Goal: Task Accomplishment & Management: Manage account settings

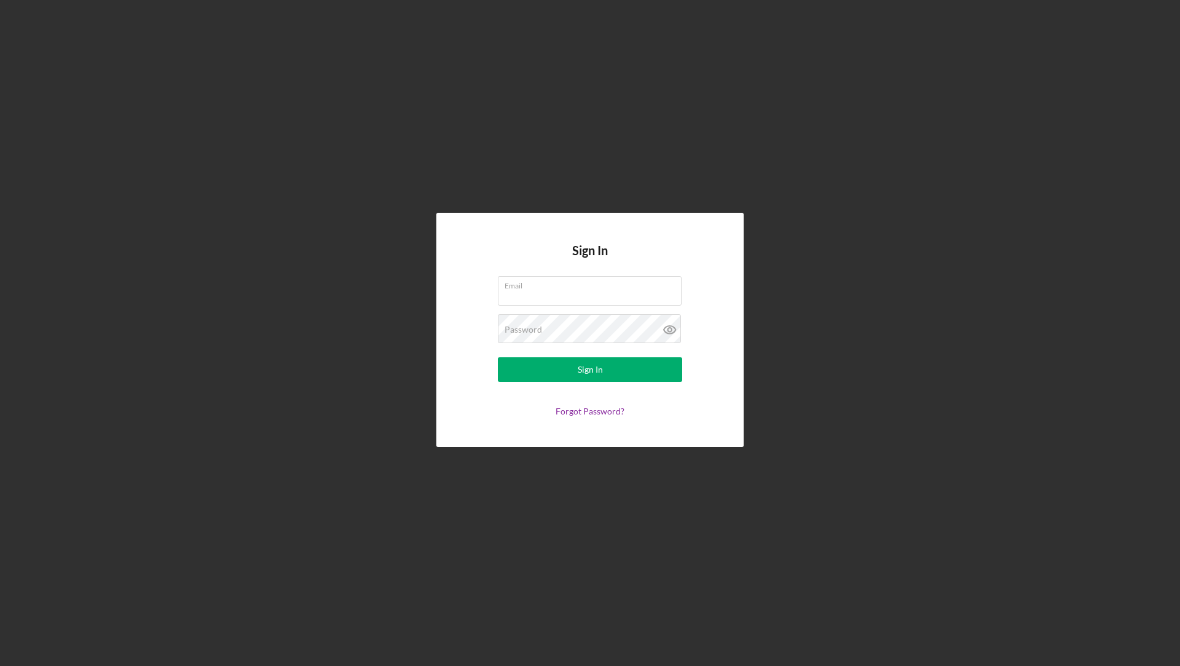
type input "lfdemoorg@gmail.com"
click at [580, 381] on form "Email lfdemoorg@gmail.com Password Sign In Forgot Password?" at bounding box center [590, 346] width 246 height 140
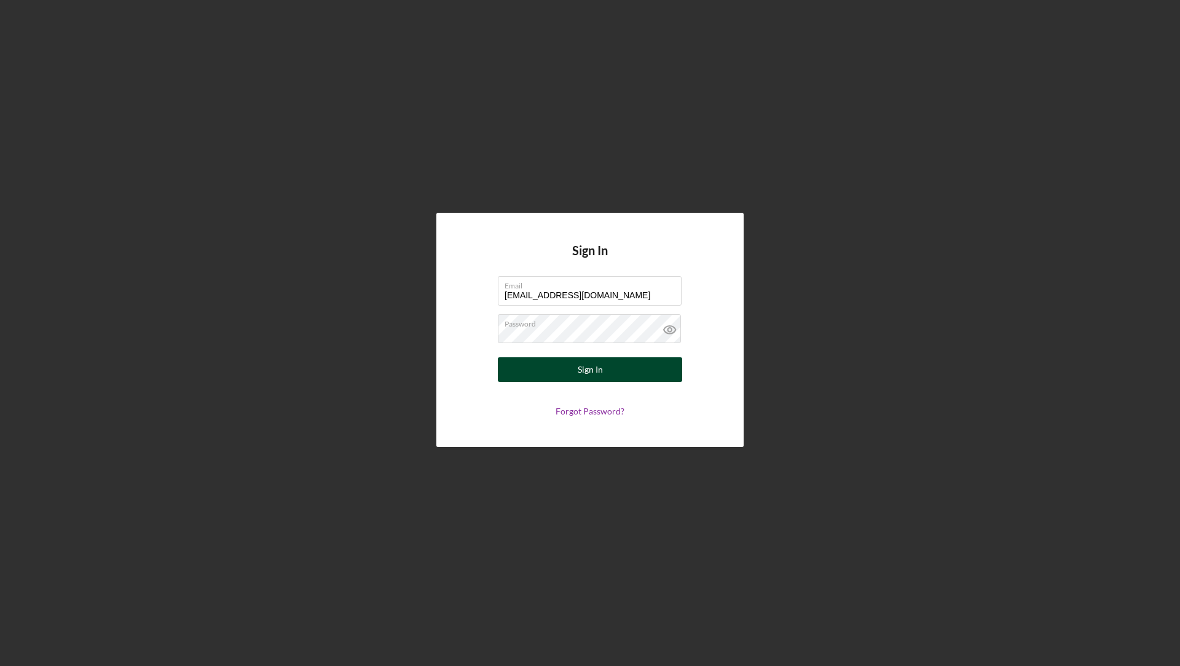
click at [580, 374] on div "Sign In" at bounding box center [590, 369] width 25 height 25
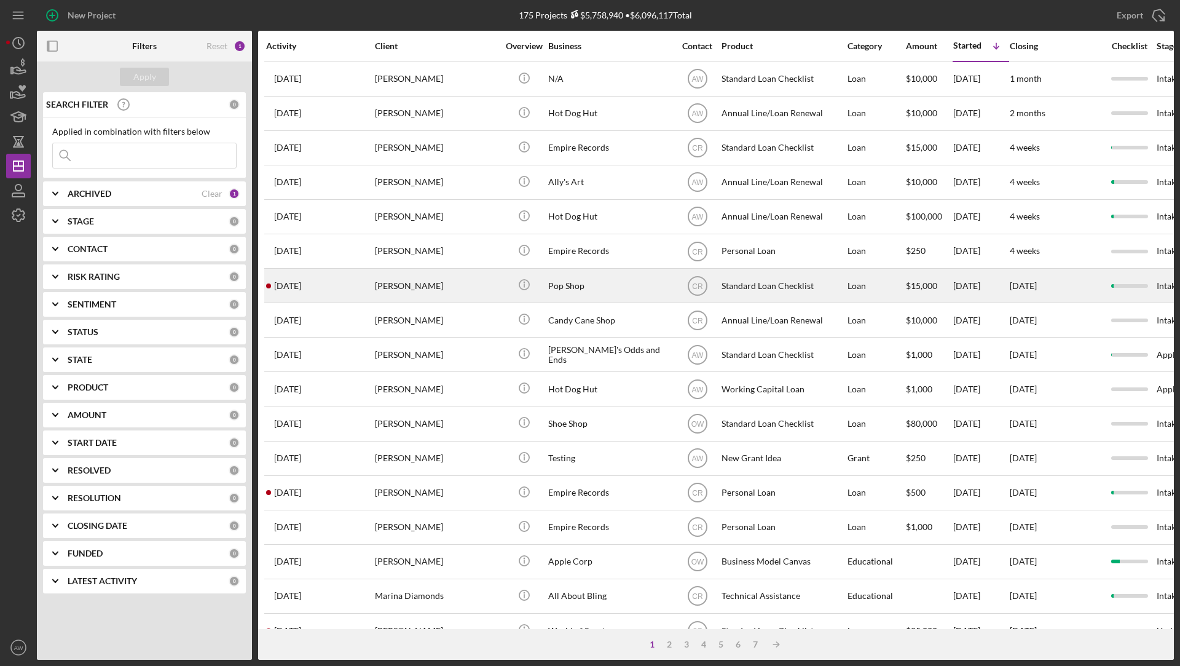
click at [616, 294] on div "Pop Shop" at bounding box center [609, 285] width 123 height 33
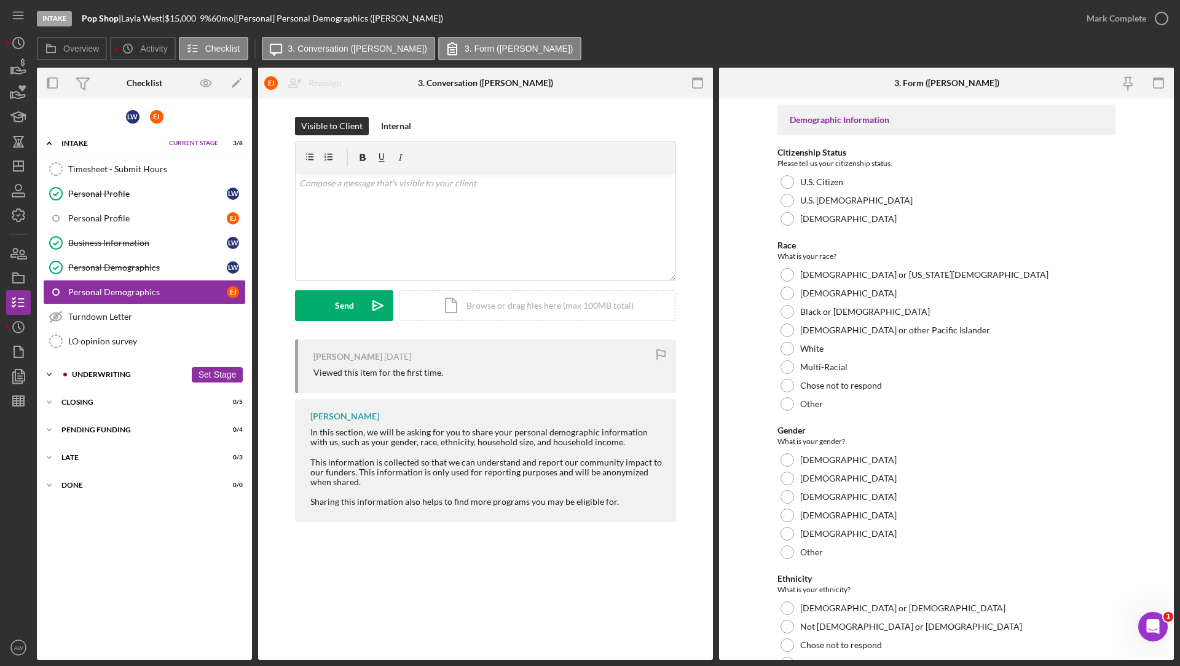
click at [114, 371] on div "Underwriting" at bounding box center [129, 374] width 114 height 7
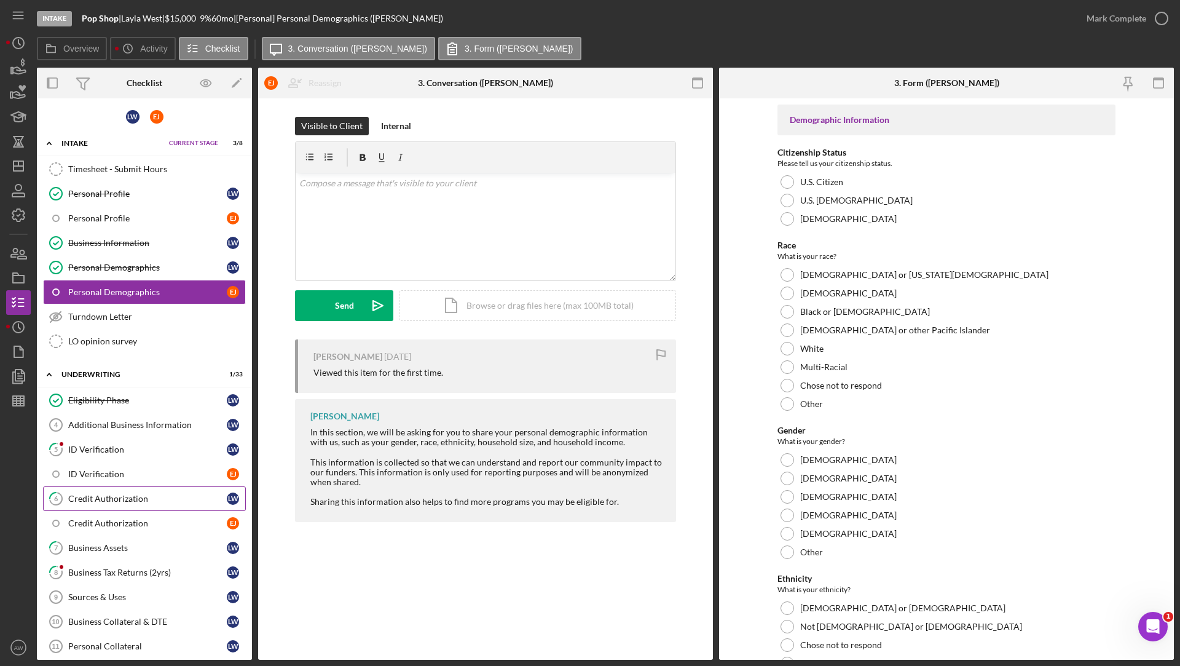
click at [125, 494] on div "Credit Authorization" at bounding box center [147, 499] width 159 height 10
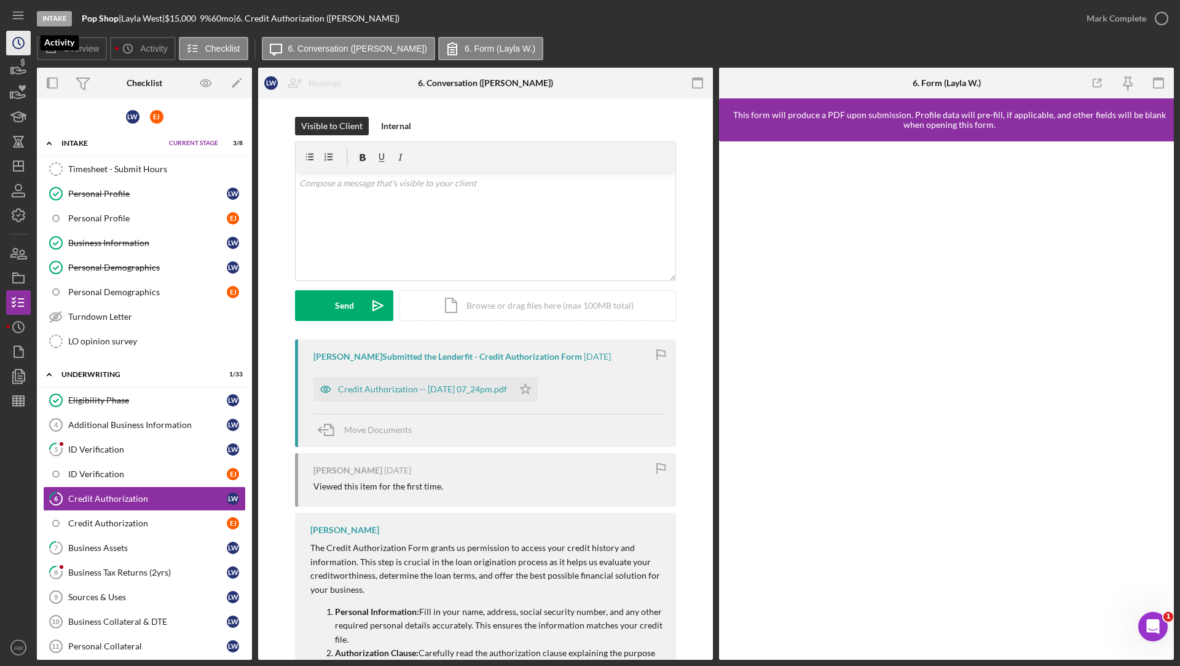
click at [17, 44] on icon "Icon/History" at bounding box center [18, 43] width 31 height 31
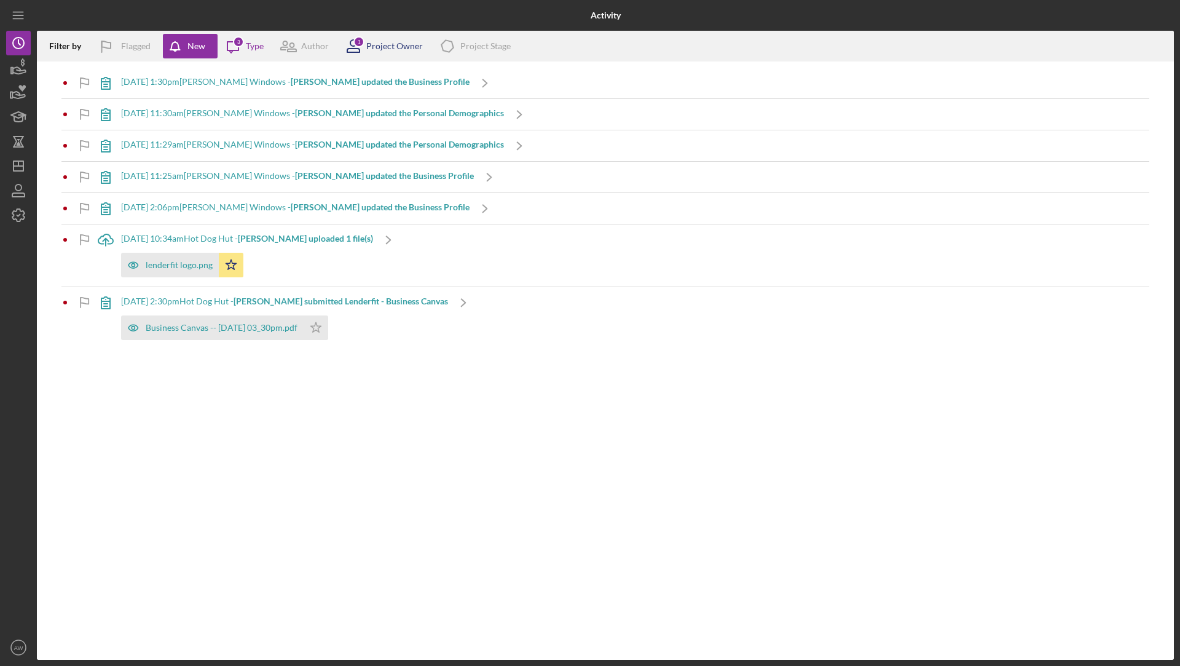
click at [353, 42] on div "1" at bounding box center [358, 41] width 11 height 11
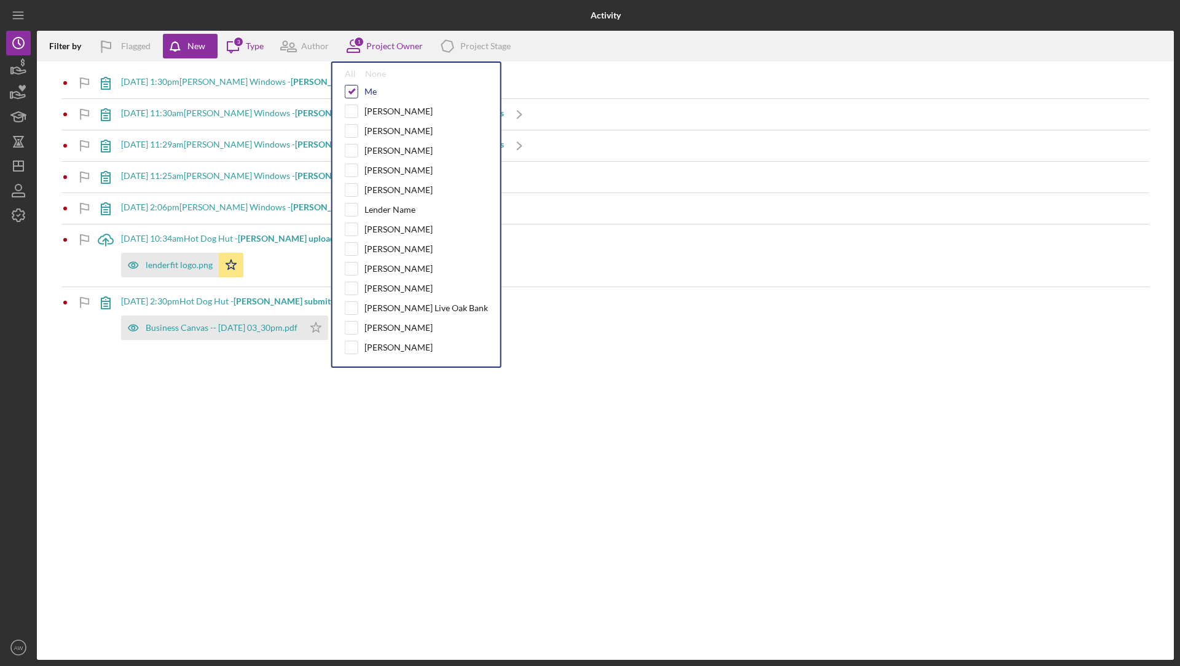
click at [347, 90] on input "checkbox" at bounding box center [351, 91] width 12 height 12
checkbox input "false"
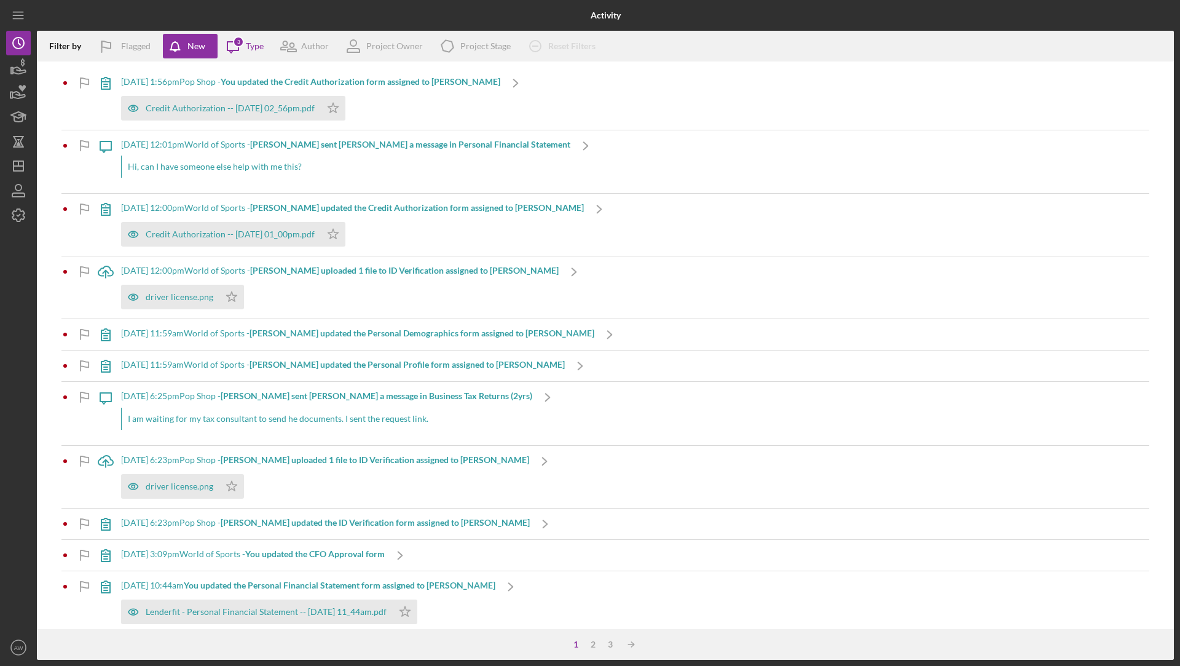
click at [344, 17] on div at bounding box center [226, 15] width 379 height 31
click at [14, 162] on icon "Icon/Dashboard" at bounding box center [18, 166] width 31 height 31
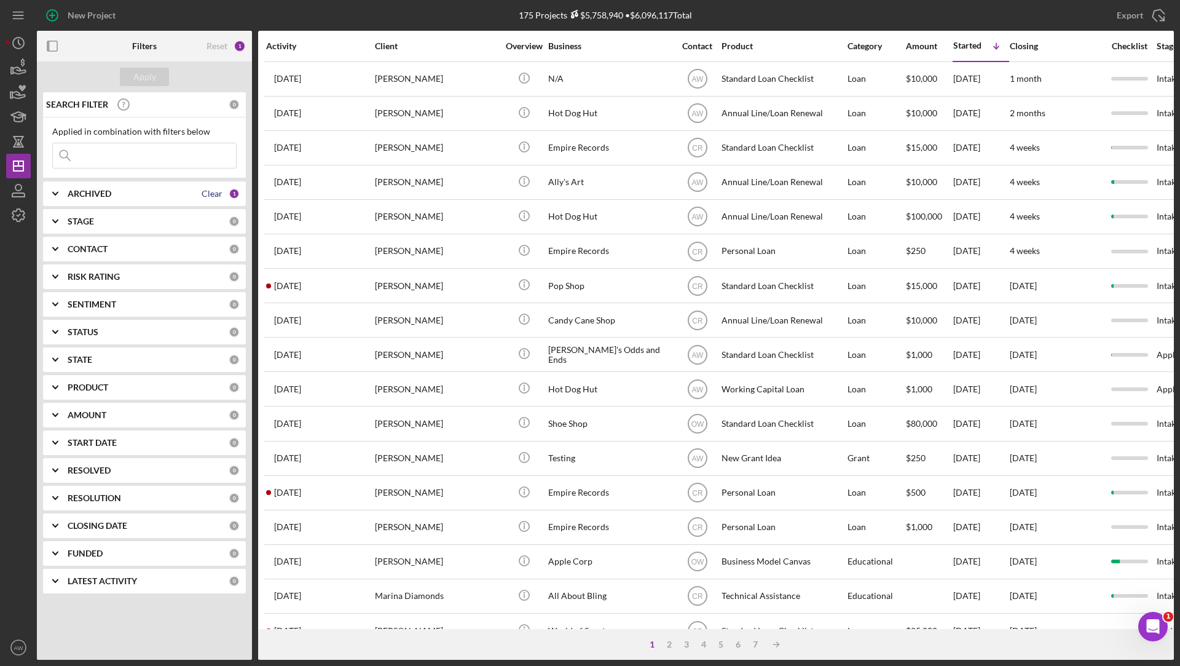
click at [216, 194] on div "Clear" at bounding box center [212, 194] width 21 height 10
click at [22, 44] on icon "Icon/History" at bounding box center [18, 43] width 31 height 31
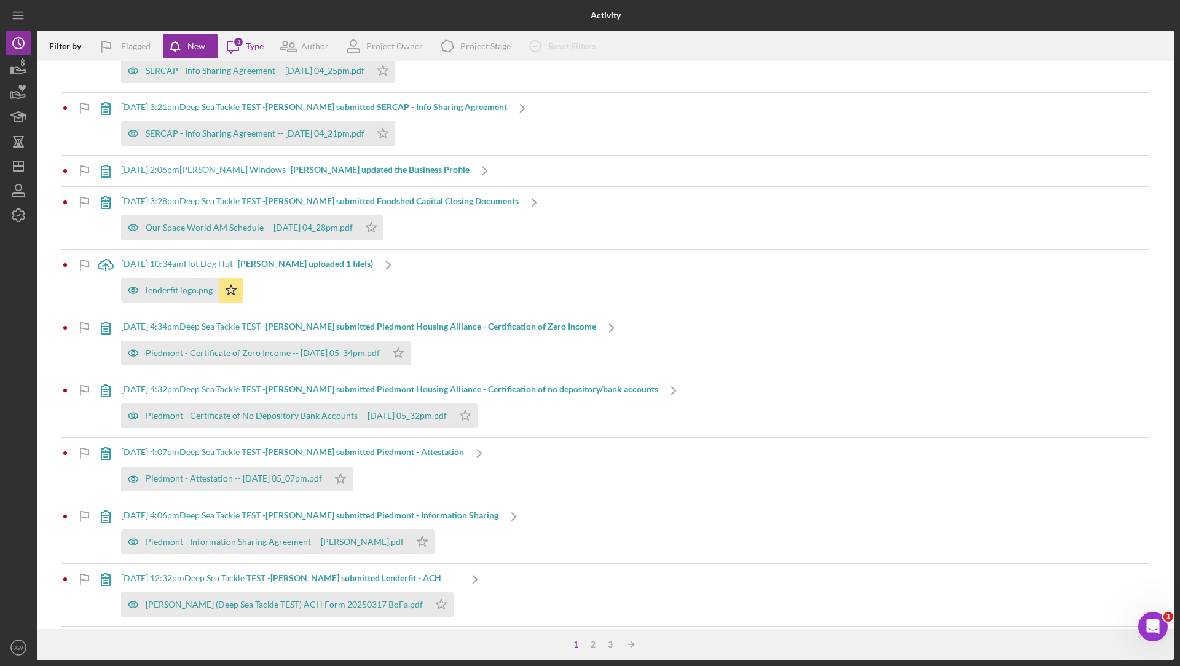
scroll to position [728, 0]
click at [16, 168] on icon "Icon/Dashboard" at bounding box center [18, 166] width 31 height 31
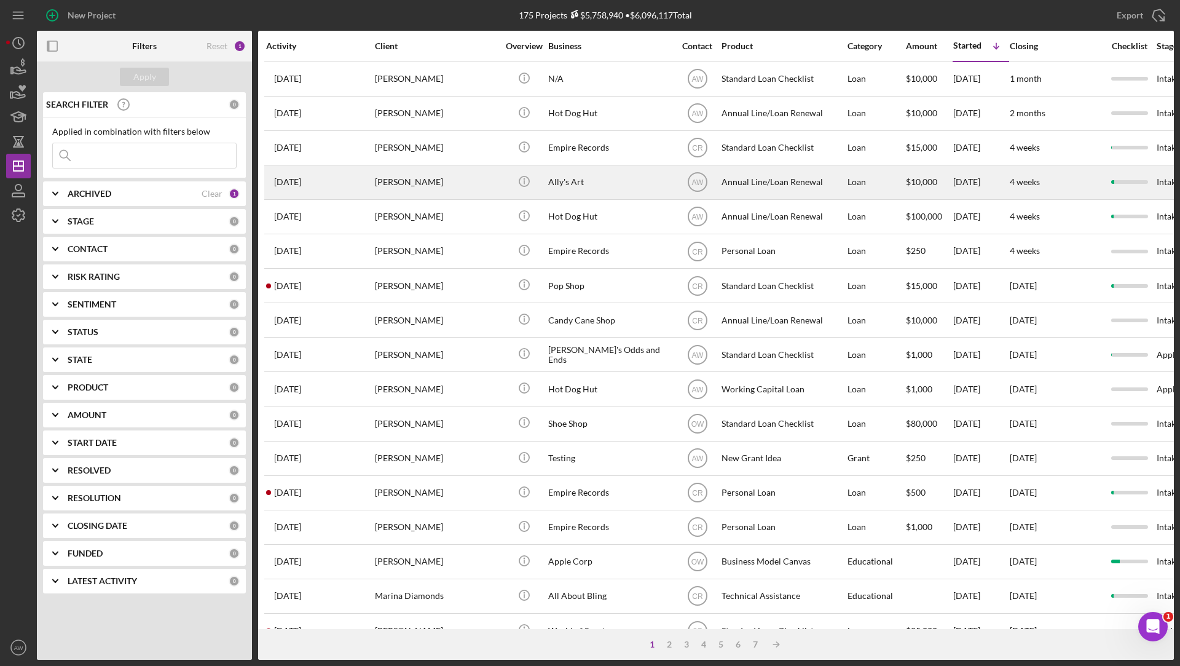
click at [457, 188] on div "[PERSON_NAME]" at bounding box center [436, 182] width 123 height 33
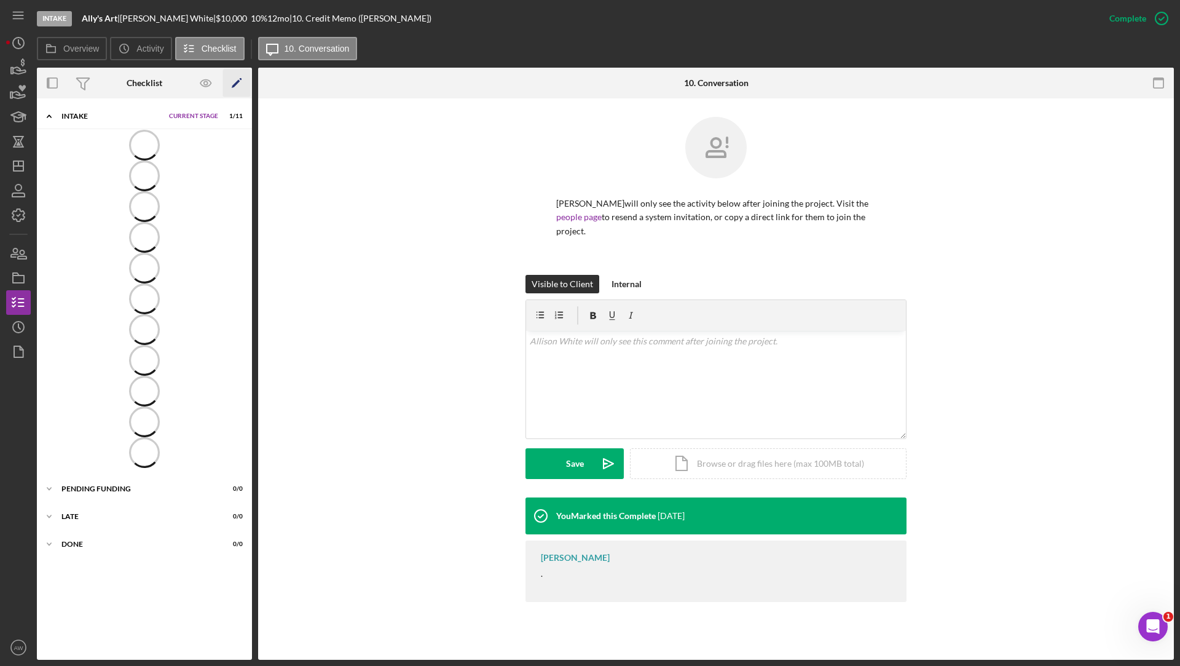
click at [240, 79] on icon "button" at bounding box center [241, 79] width 2 height 2
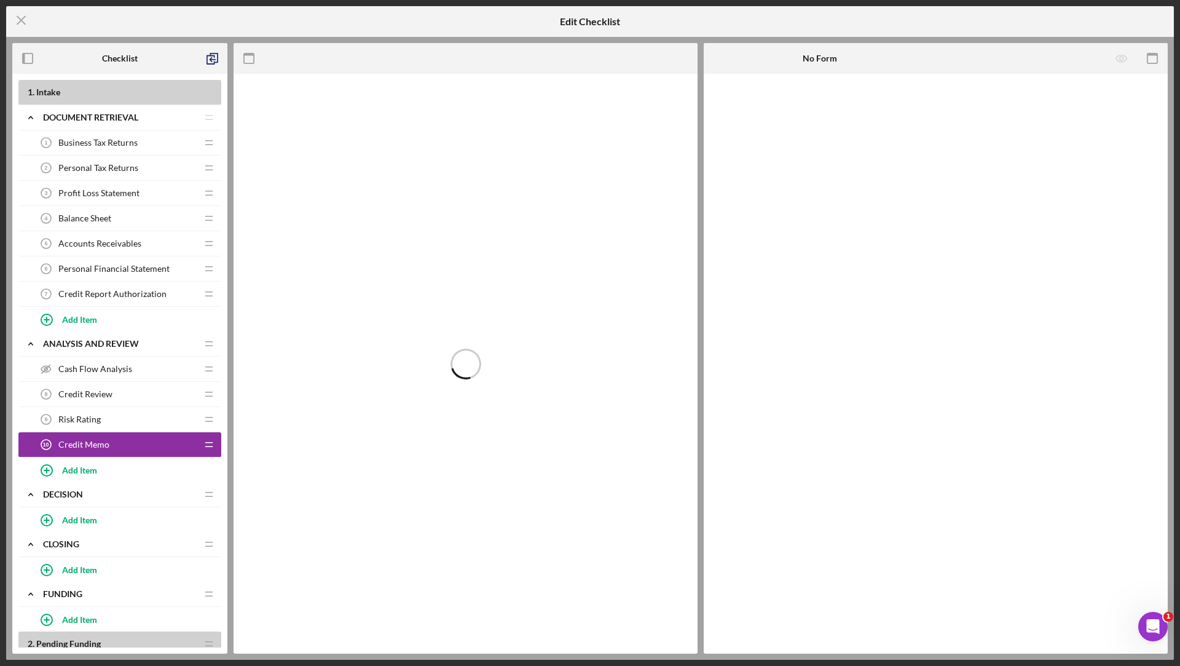
click at [131, 294] on span "Credit Report Authorization" at bounding box center [112, 294] width 108 height 10
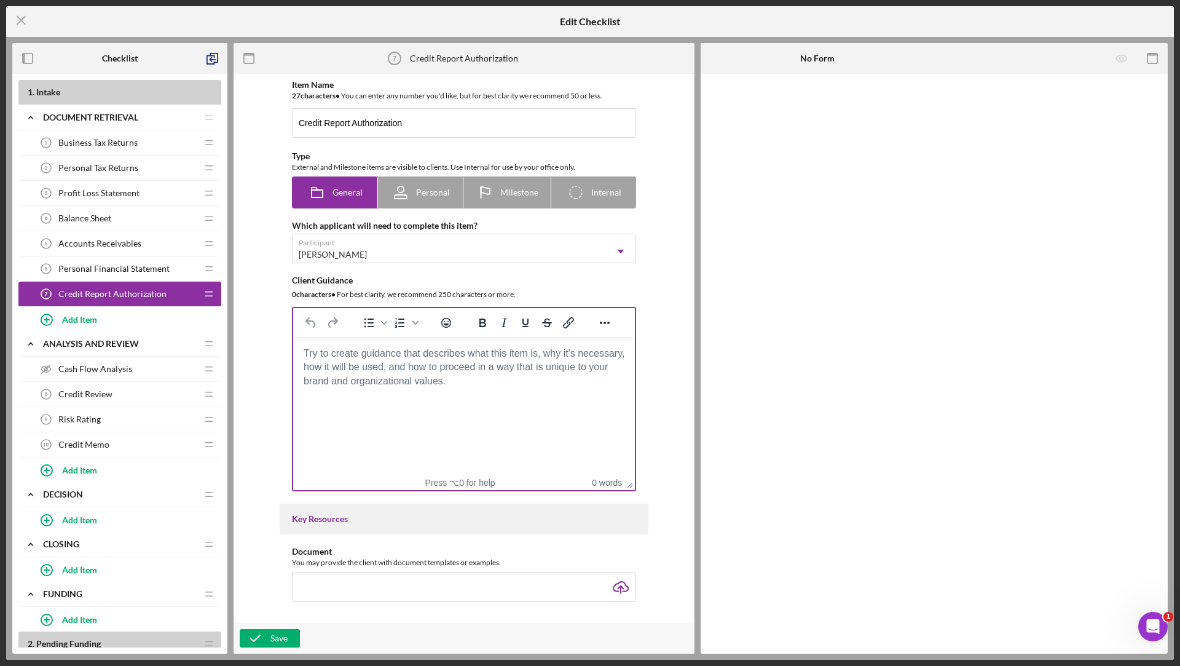
click at [488, 360] on body "Rich Text Area. Press ALT-0 for help." at bounding box center [464, 354] width 322 height 14
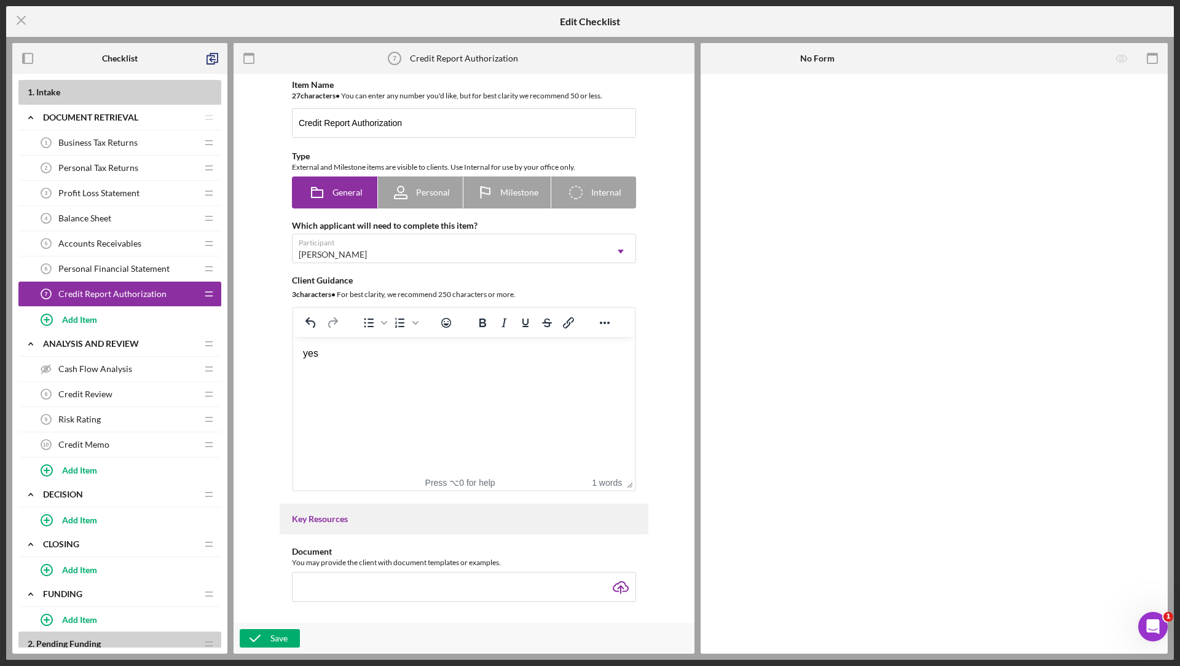
scroll to position [600, 0]
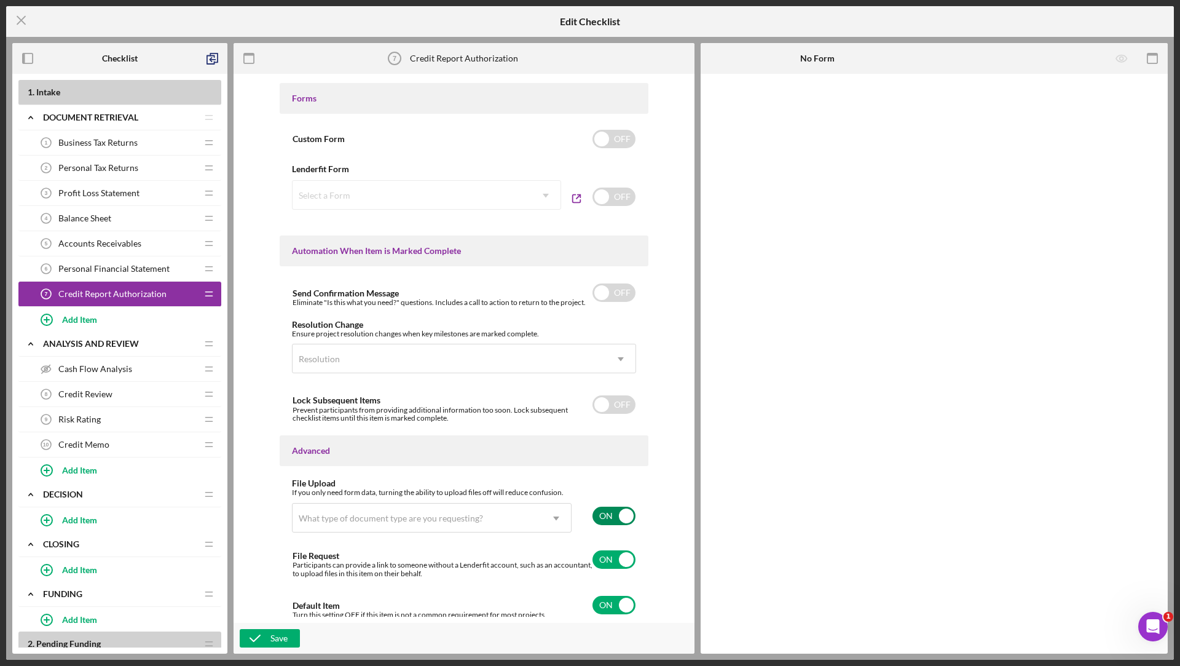
click at [598, 521] on input "checkbox" at bounding box center [613, 515] width 43 height 18
checkbox input "false"
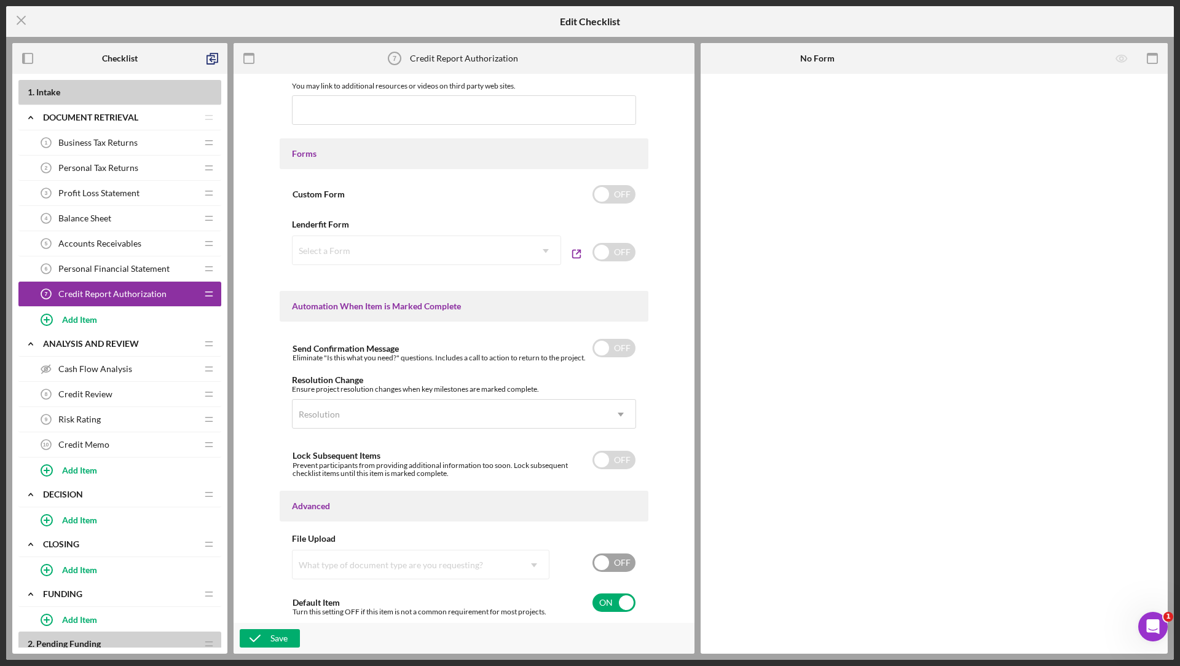
scroll to position [543, 0]
click at [612, 251] on input "checkbox" at bounding box center [613, 254] width 43 height 18
checkbox input "true"
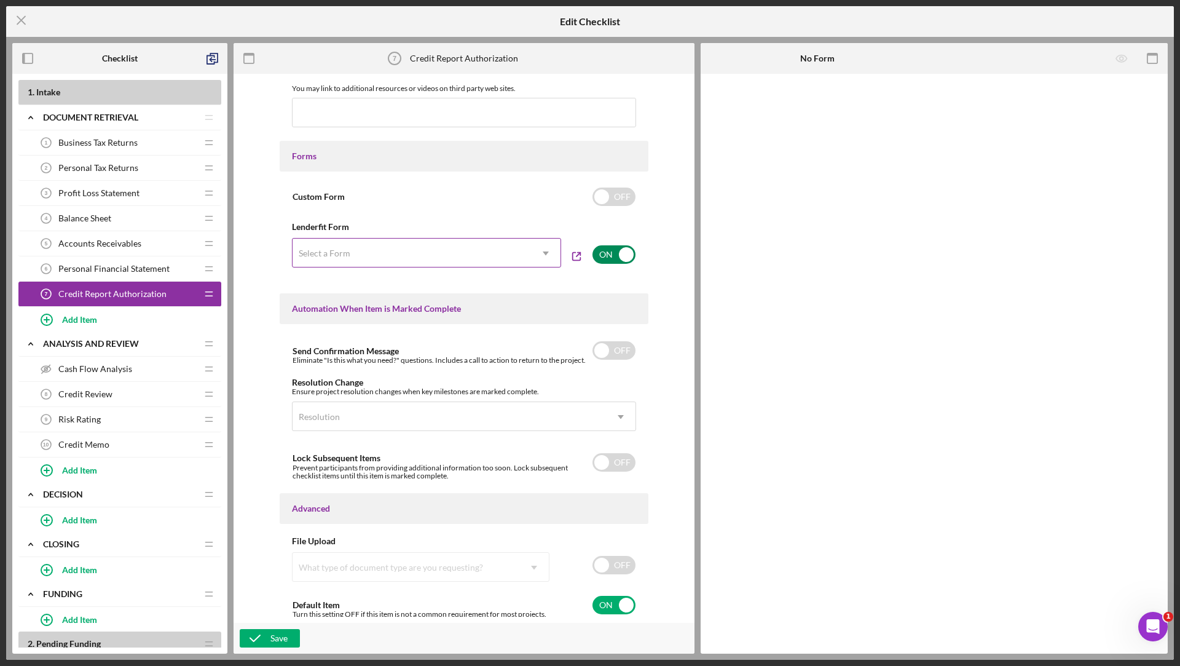
click at [427, 259] on div "Select a Form" at bounding box center [412, 253] width 238 height 28
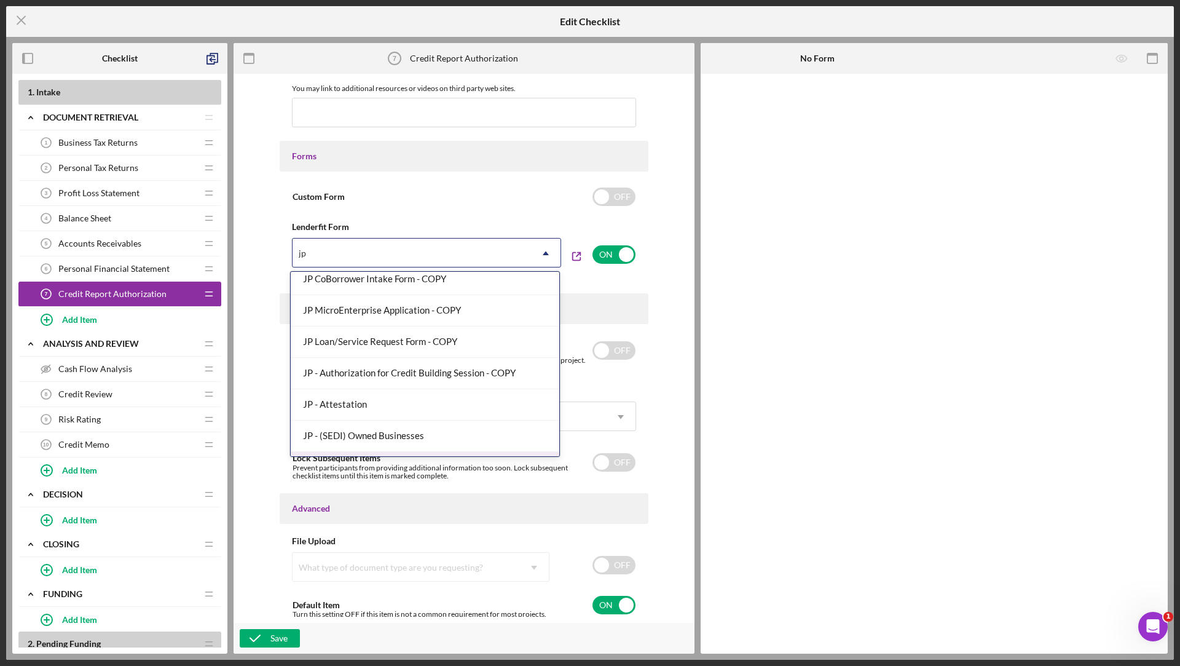
scroll to position [0, 0]
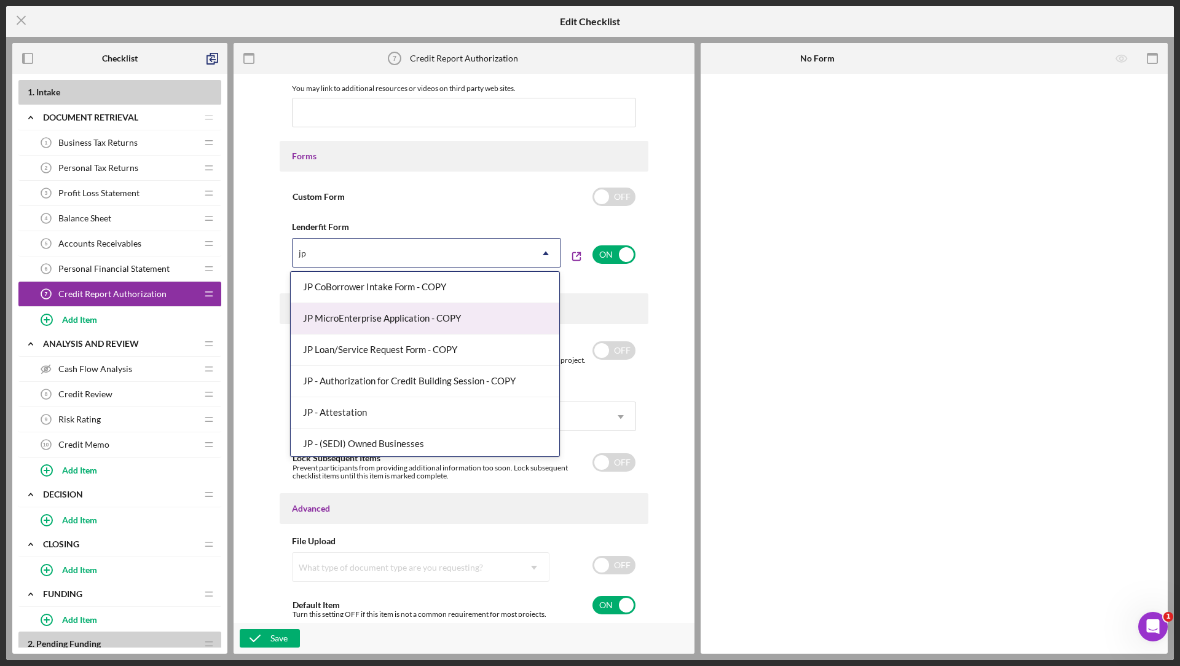
type input "jp"
click at [446, 169] on div "Forms" at bounding box center [464, 156] width 369 height 31
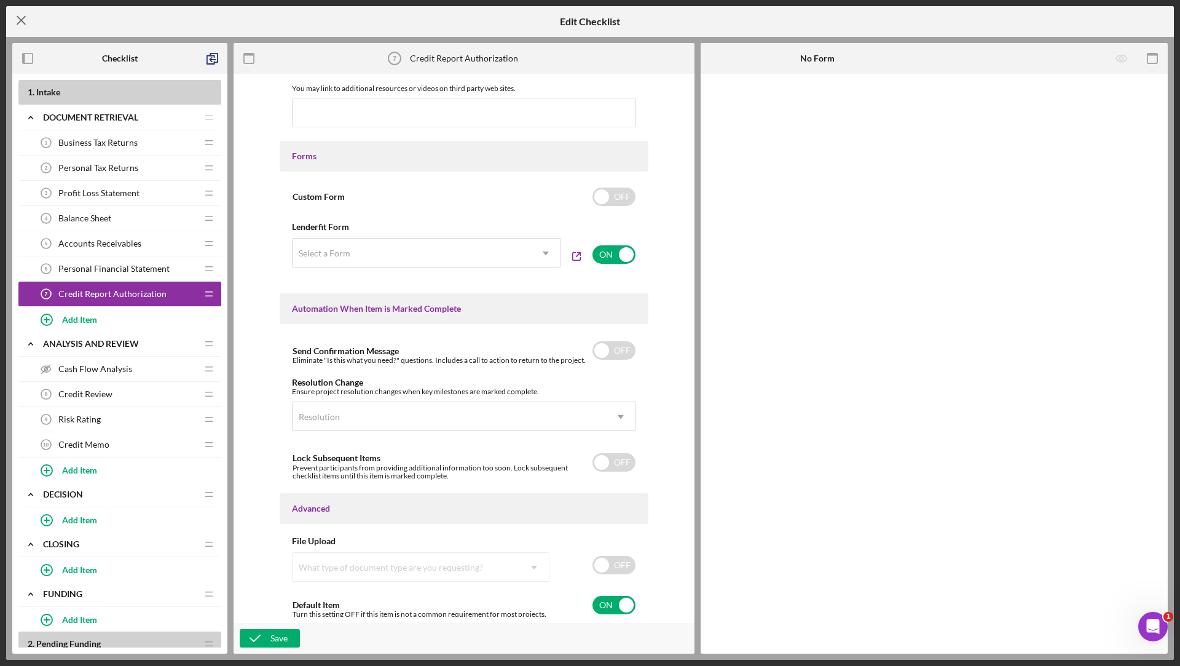
click at [12, 15] on icon "Icon/Menu Close" at bounding box center [21, 20] width 31 height 31
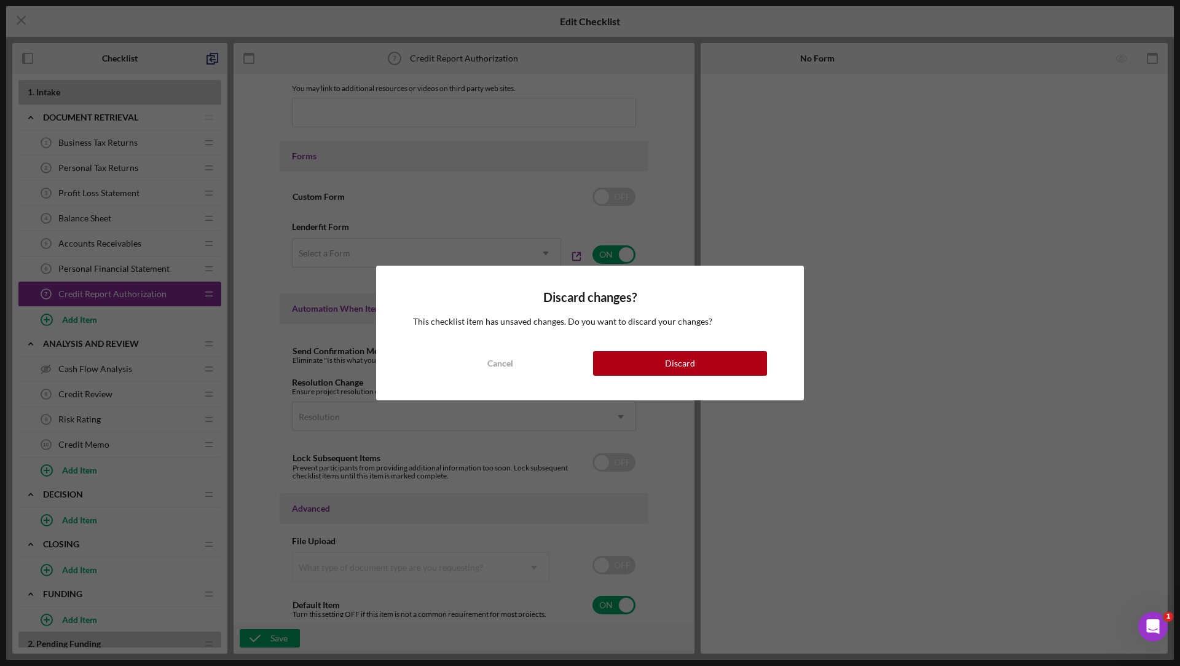
click at [625, 347] on div "Discard changes? This checklist item has unsaved changes. Do you want to discar…" at bounding box center [590, 332] width 428 height 135
click at [631, 361] on button "Discard" at bounding box center [680, 363] width 174 height 25
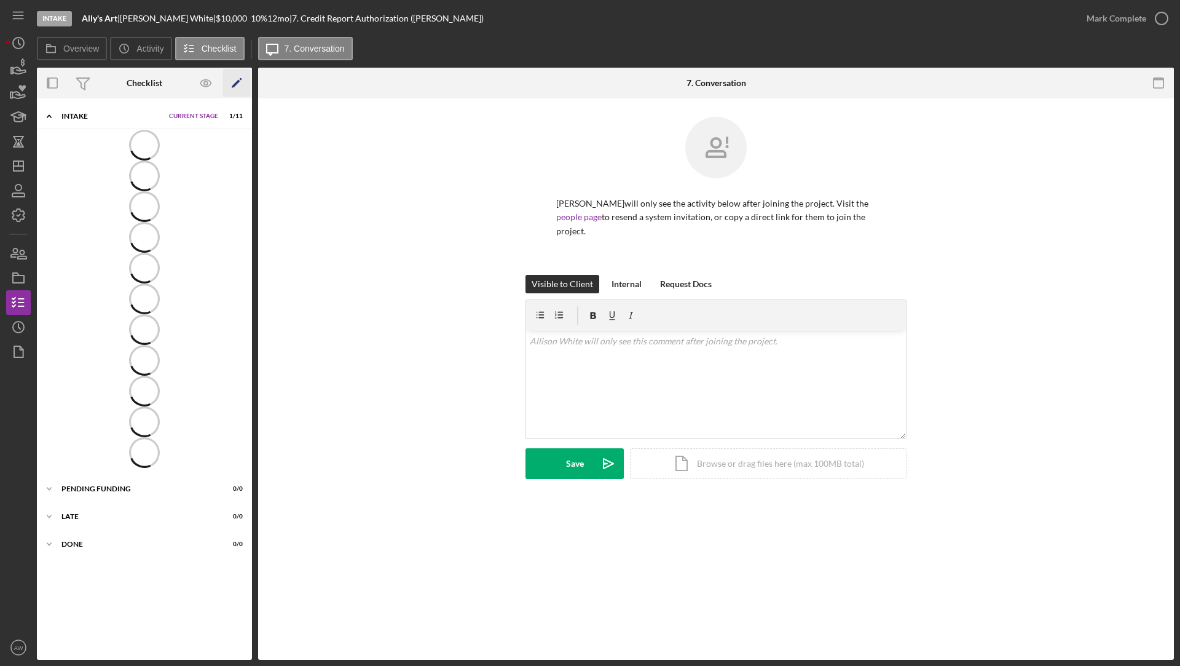
click at [236, 78] on icon "Icon/Edit" at bounding box center [237, 83] width 28 height 28
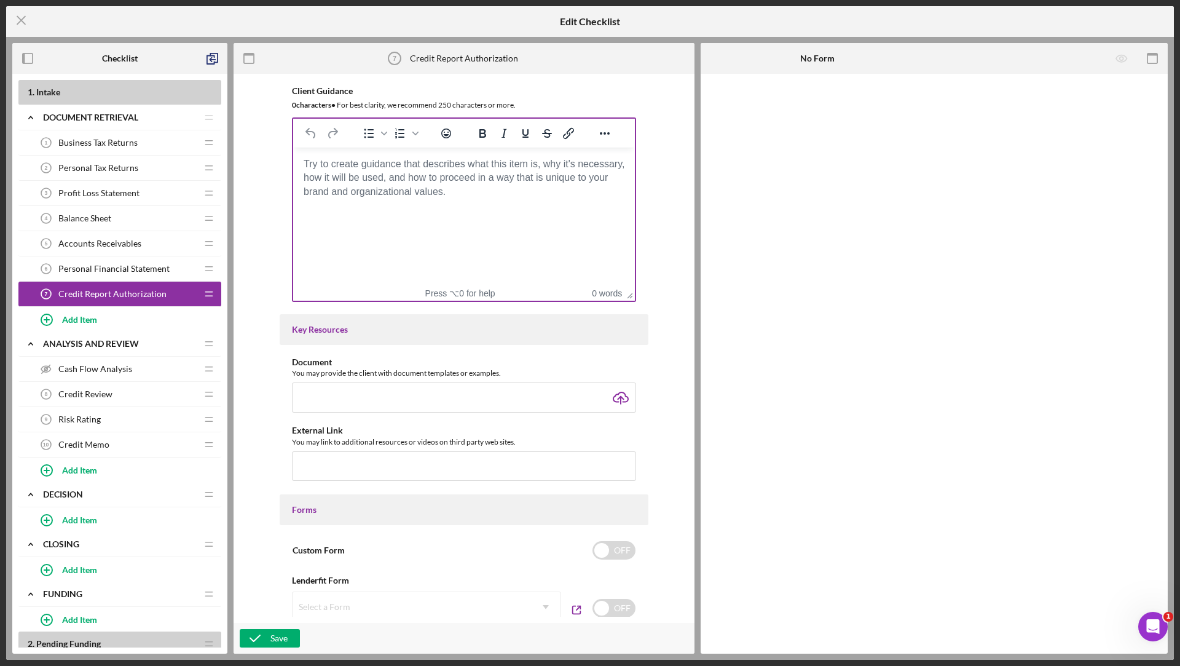
scroll to position [146, 0]
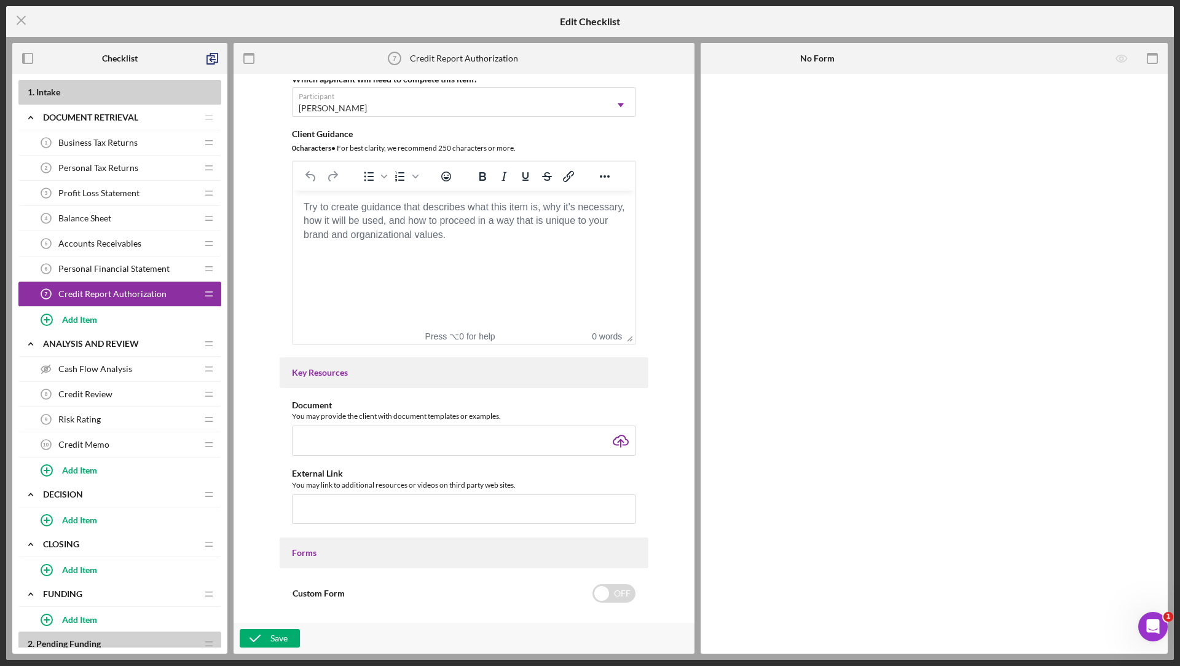
click at [493, 224] on html at bounding box center [464, 207] width 342 height 33
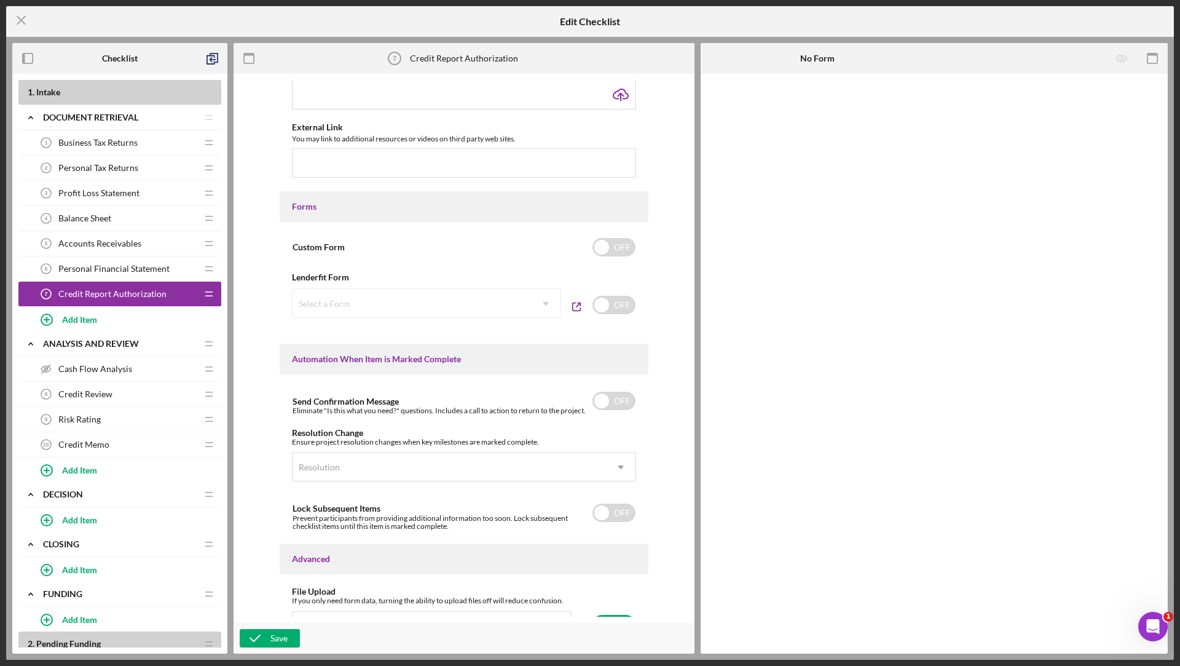
scroll to position [500, 0]
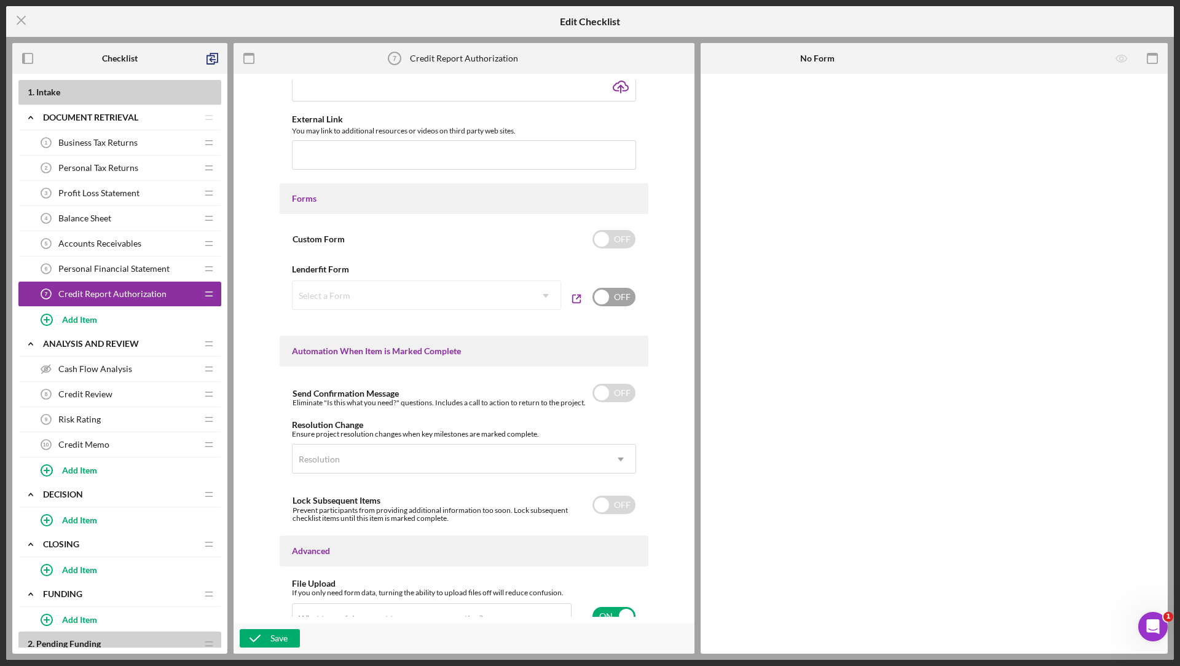
click at [614, 290] on input "checkbox" at bounding box center [613, 297] width 43 height 18
checkbox input "true"
click at [481, 295] on div "Select a Form" at bounding box center [412, 295] width 238 height 28
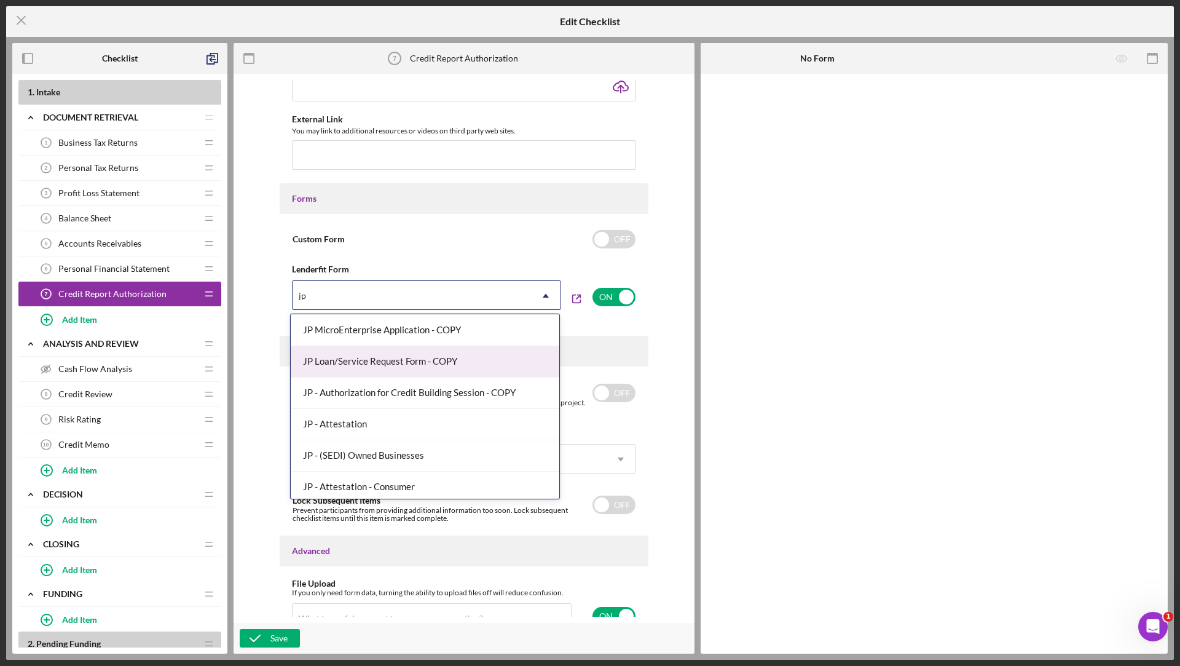
scroll to position [0, 0]
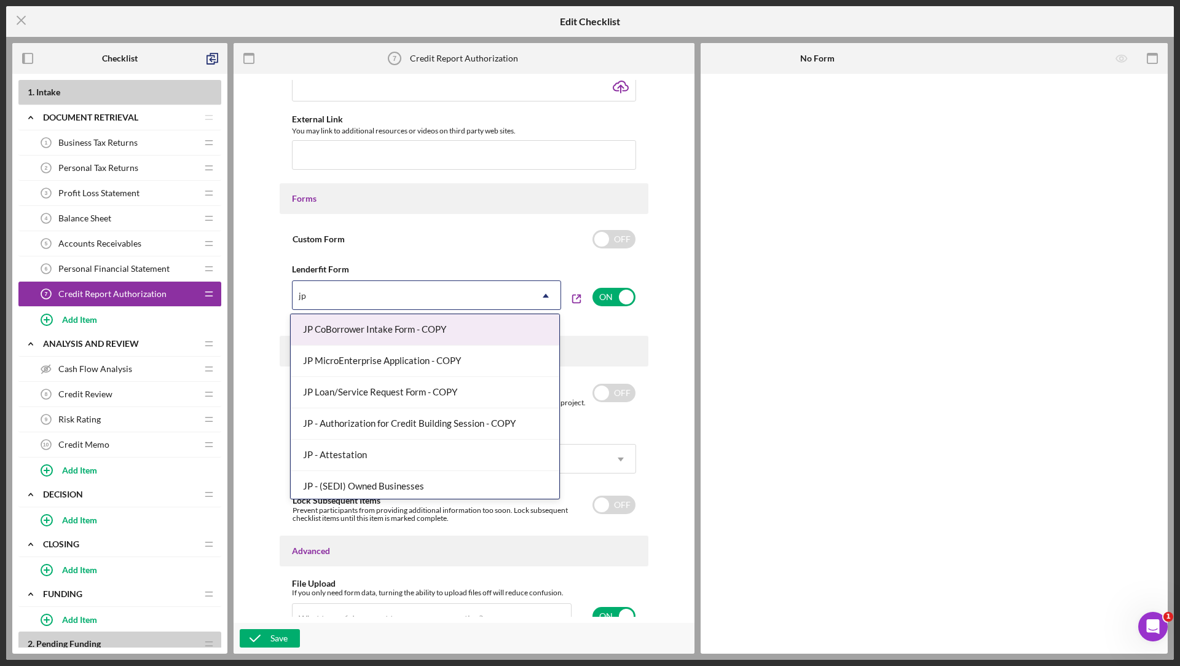
type input "jp"
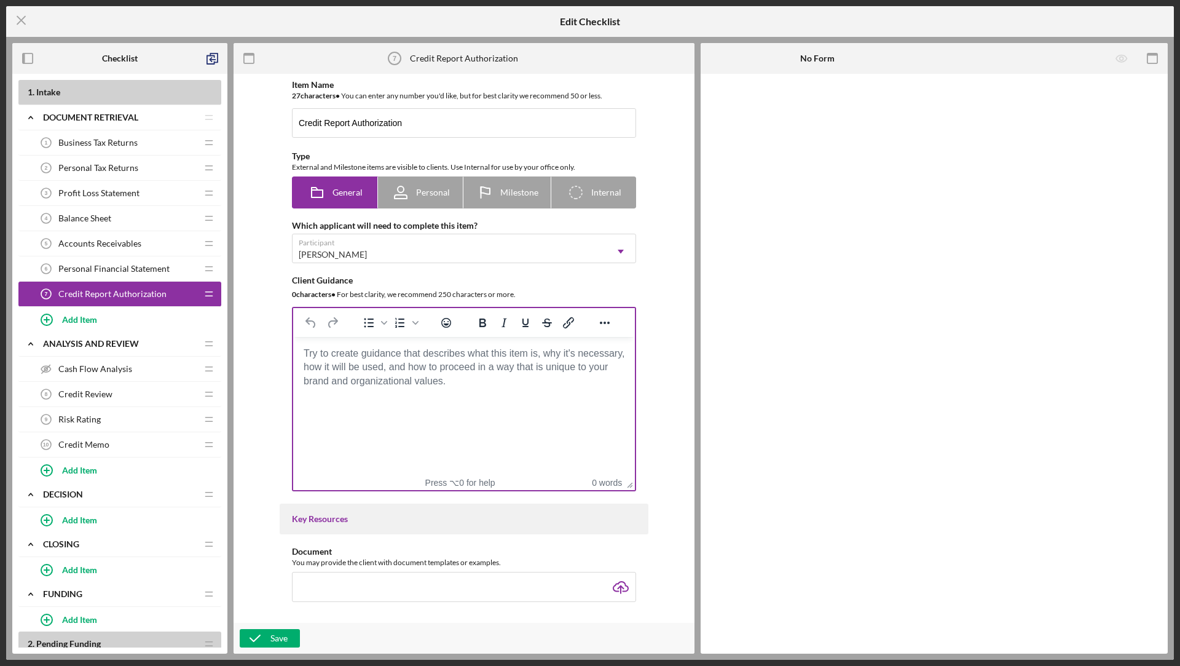
click at [408, 360] on body "Rich Text Area. Press ALT-0 for help." at bounding box center [464, 354] width 322 height 14
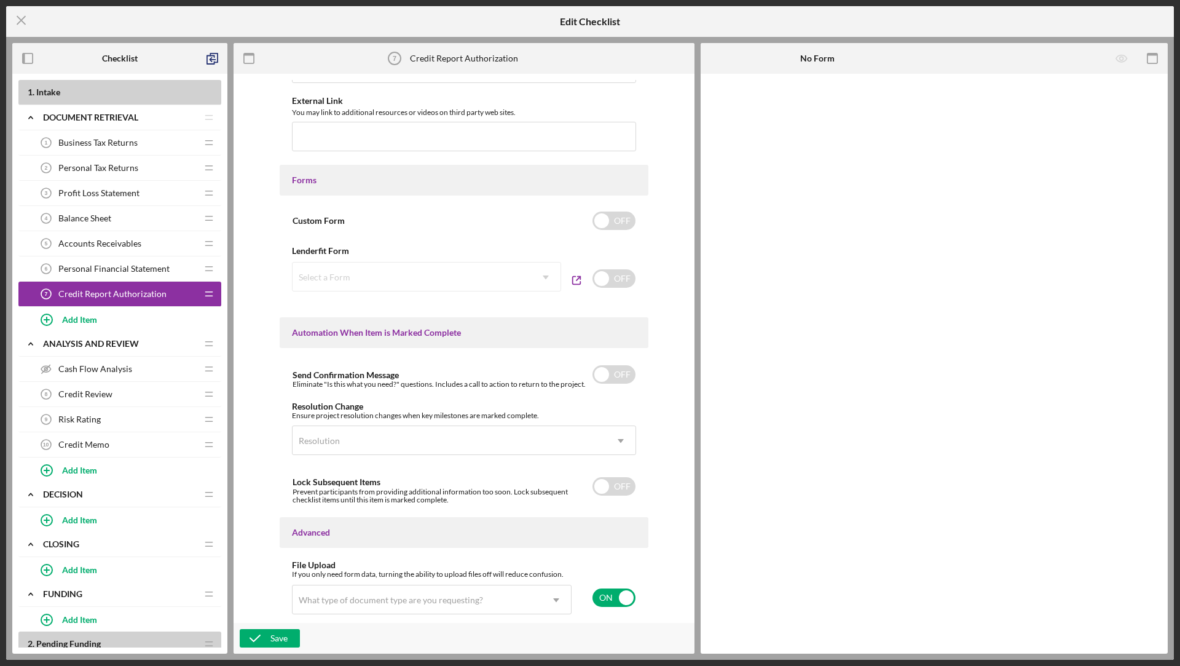
scroll to position [537, 0]
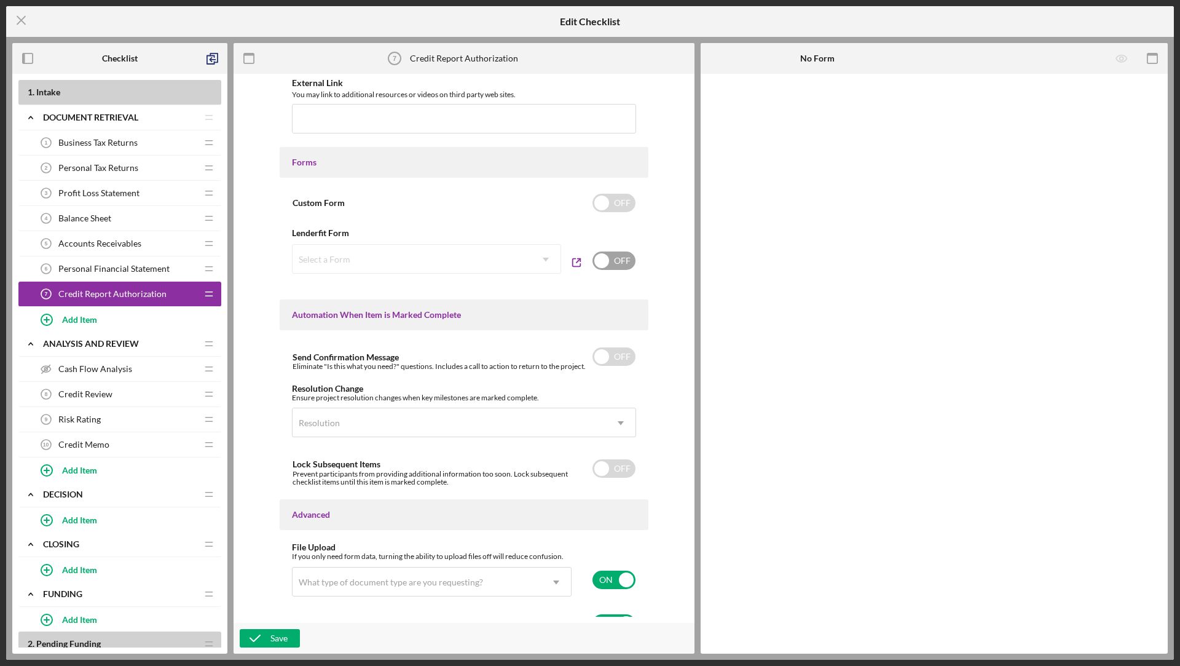
click at [616, 256] on input "checkbox" at bounding box center [613, 260] width 43 height 18
checkbox input "true"
click at [461, 261] on div "Select a Form" at bounding box center [412, 259] width 238 height 28
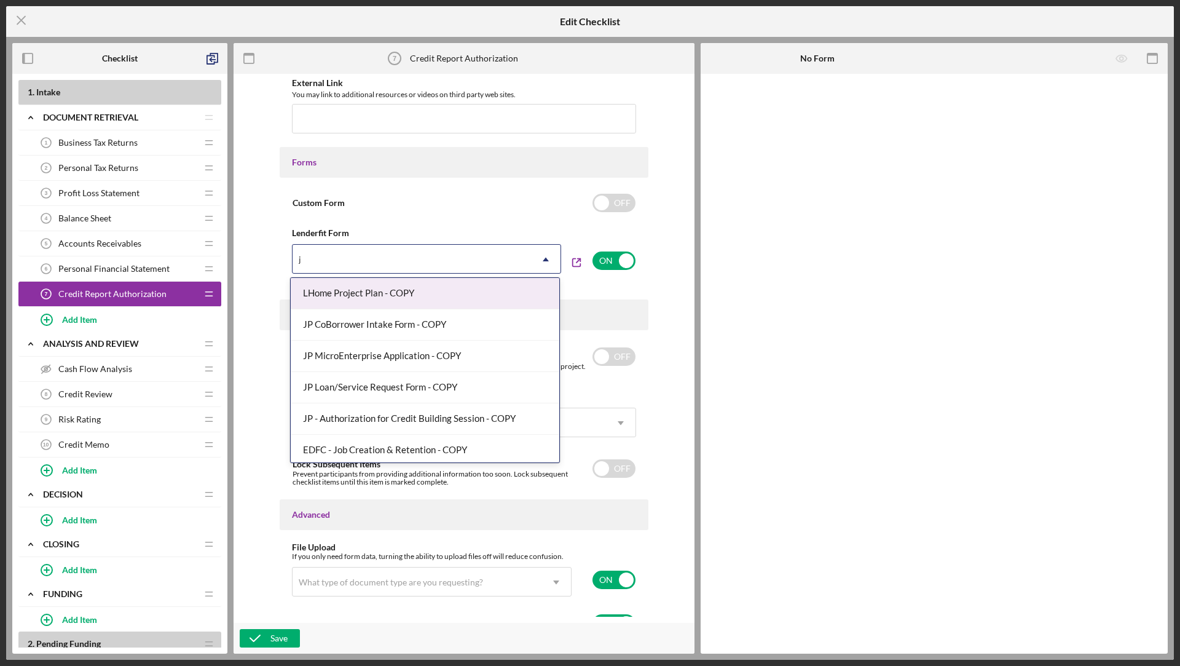
type input "jp"
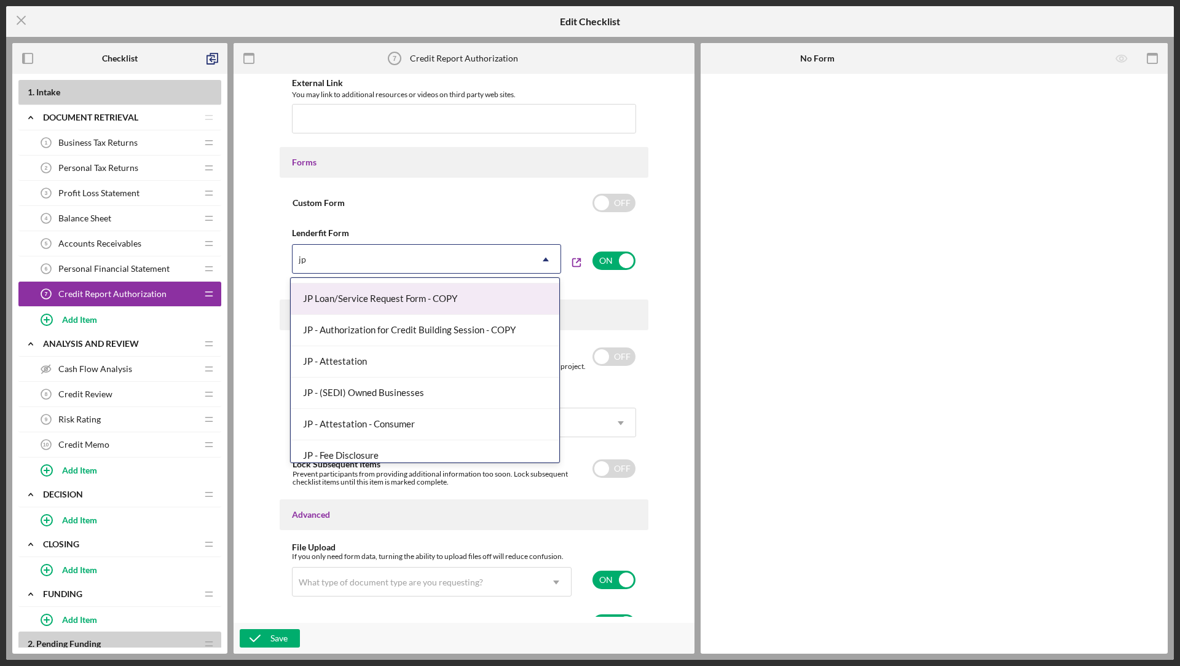
scroll to position [96, 0]
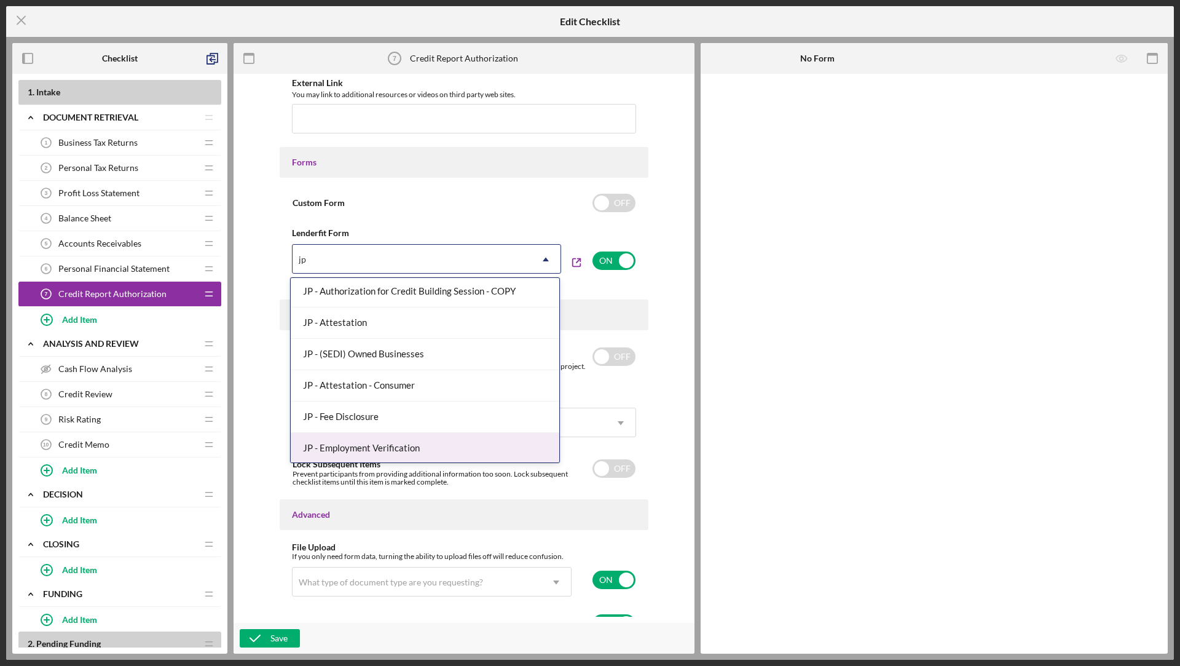
click at [402, 440] on div "JP - Employment Verification" at bounding box center [425, 448] width 269 height 31
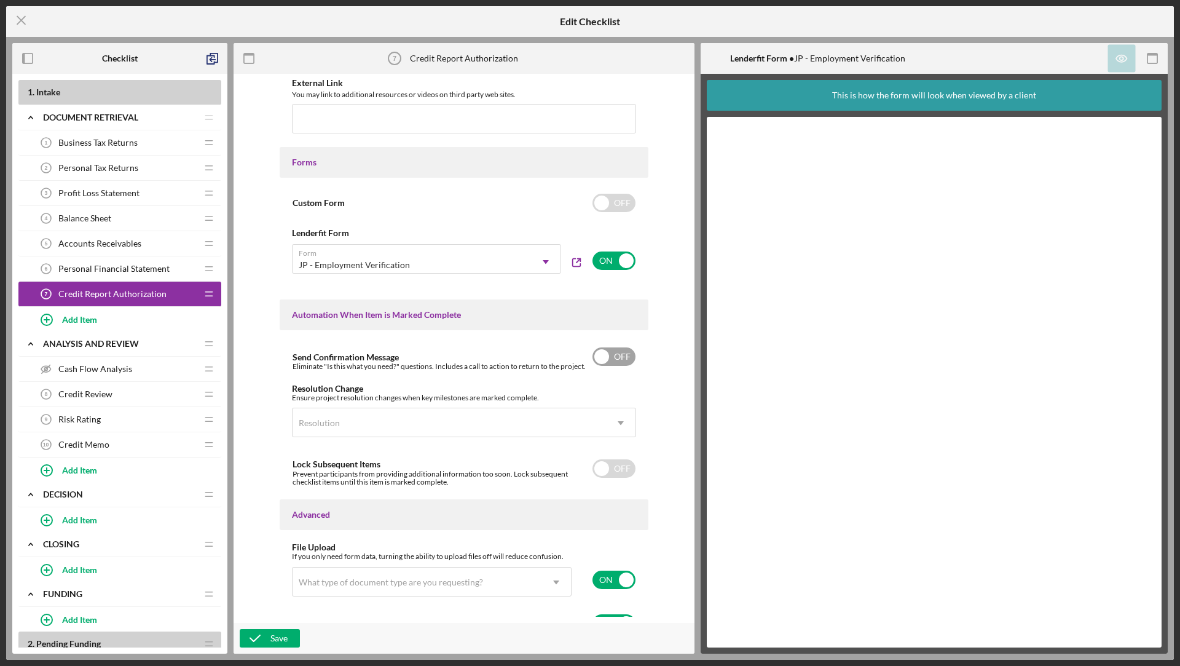
scroll to position [600, 0]
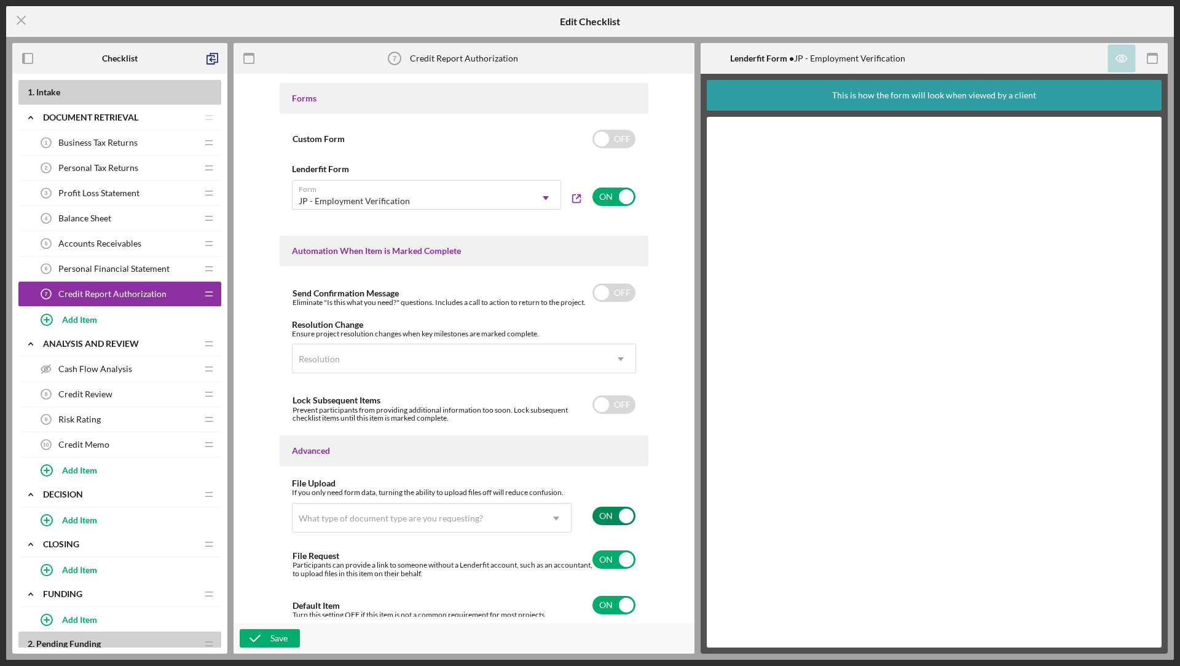
click at [604, 516] on input "checkbox" at bounding box center [613, 515] width 43 height 18
checkbox input "false"
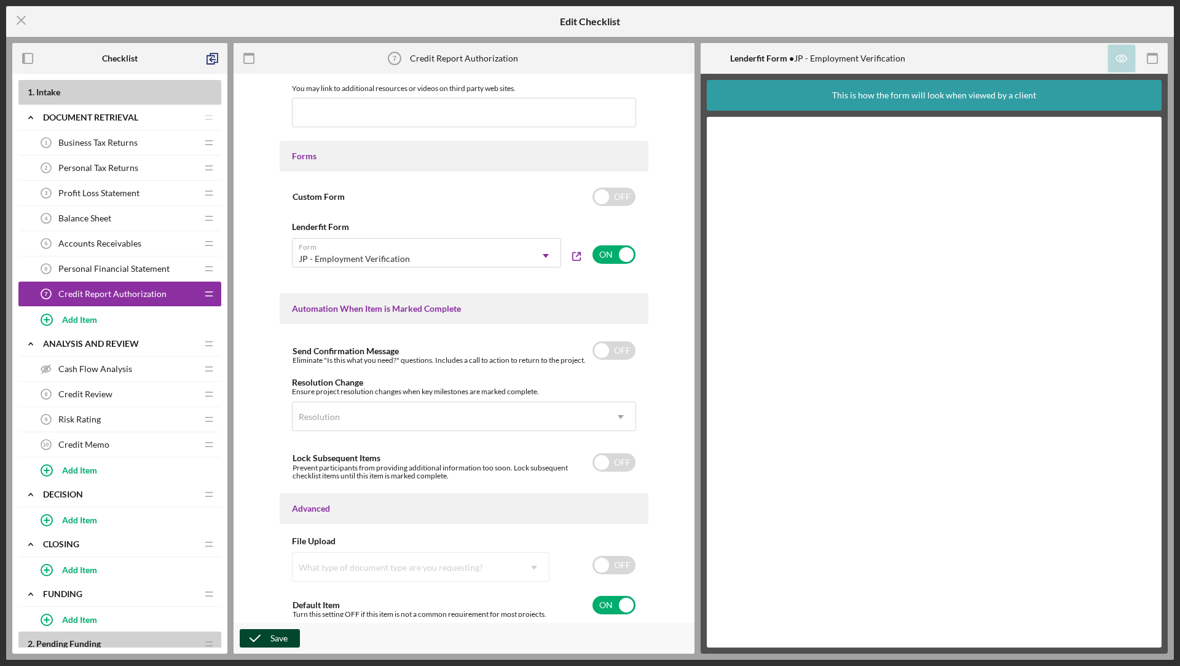
click at [280, 632] on div "Save" at bounding box center [278, 638] width 17 height 18
click at [19, 25] on icon "Icon/Menu Close" at bounding box center [21, 20] width 31 height 31
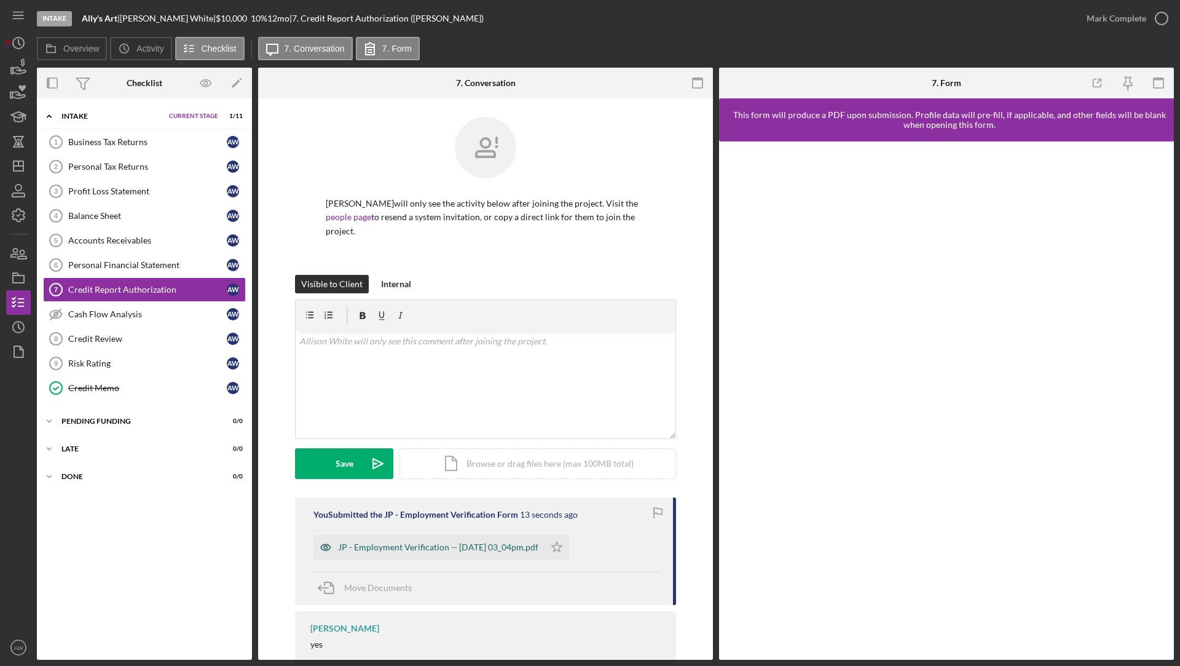
click at [477, 542] on div "JP - Employment Verification -- 2025-09-08 03_04pm.pdf" at bounding box center [438, 547] width 200 height 10
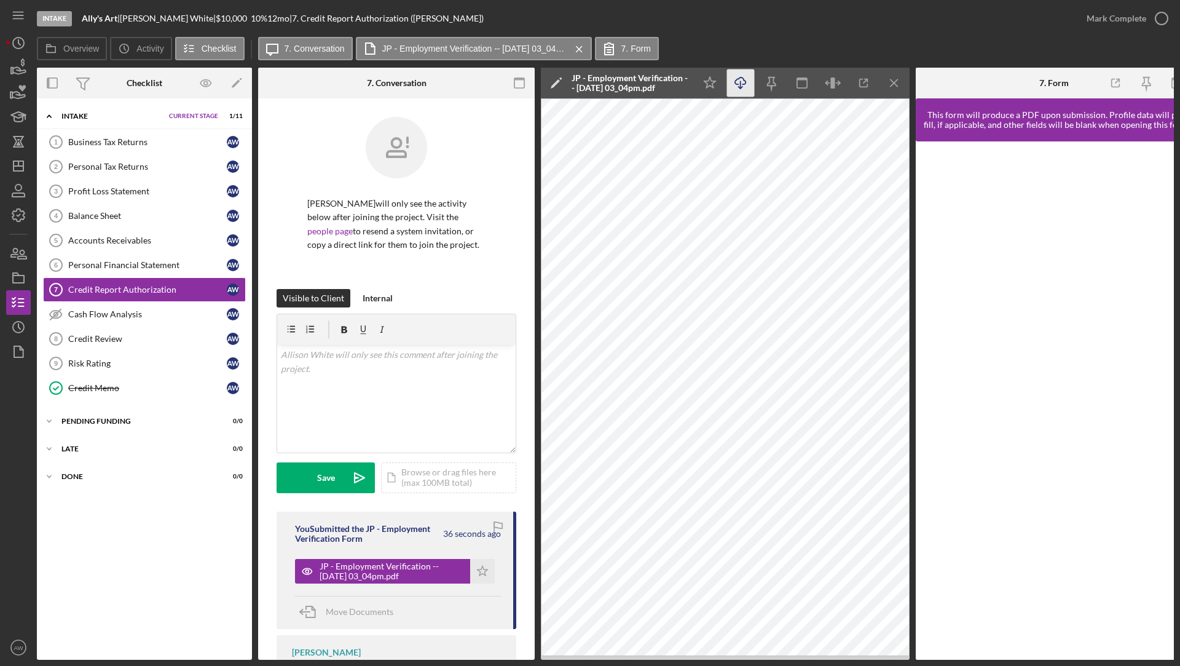
click at [742, 77] on icon "button" at bounding box center [740, 80] width 10 height 7
click at [25, 171] on icon "Icon/Dashboard" at bounding box center [18, 166] width 31 height 31
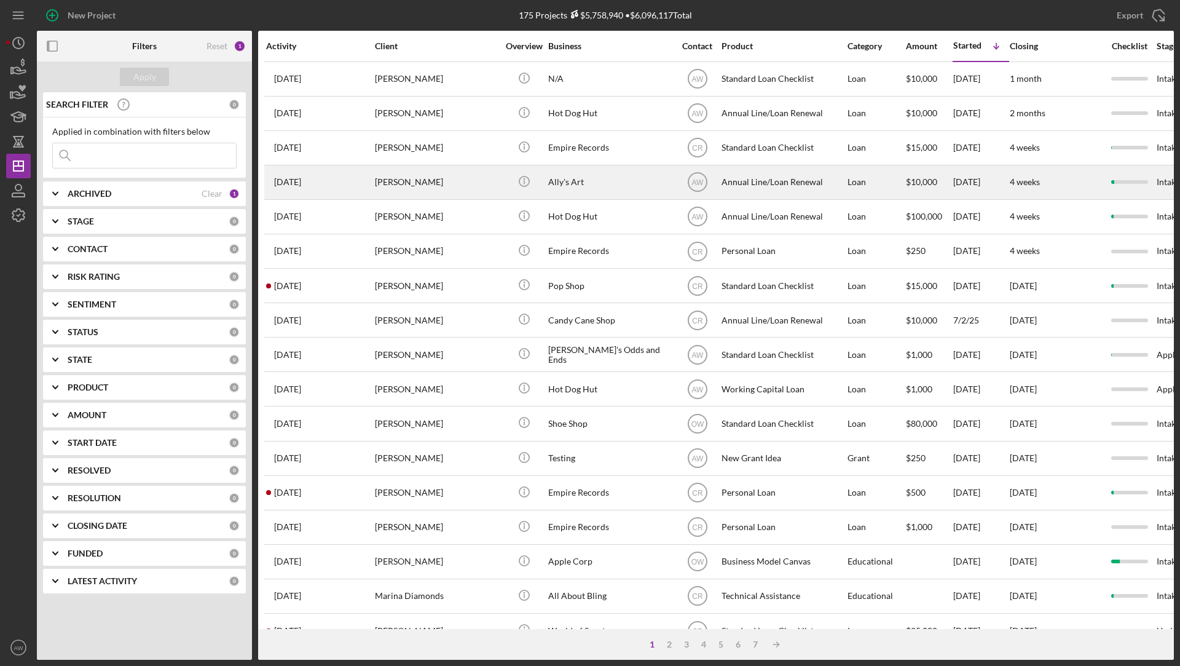
click at [458, 183] on div "[PERSON_NAME]" at bounding box center [436, 182] width 123 height 33
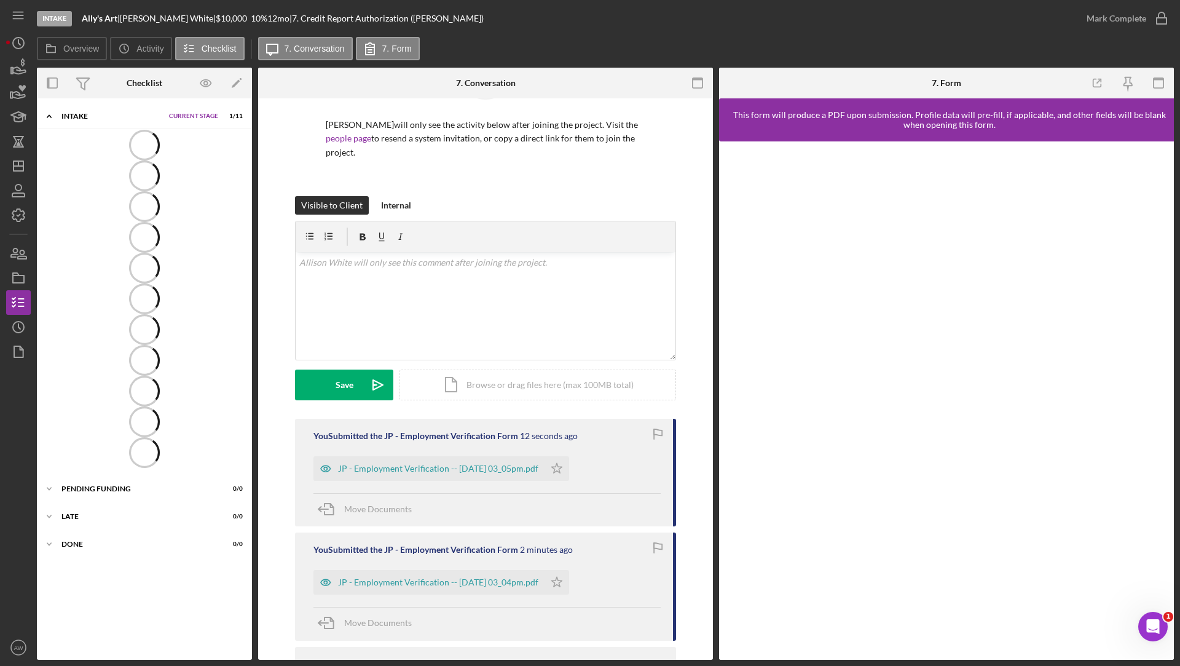
scroll to position [136, 0]
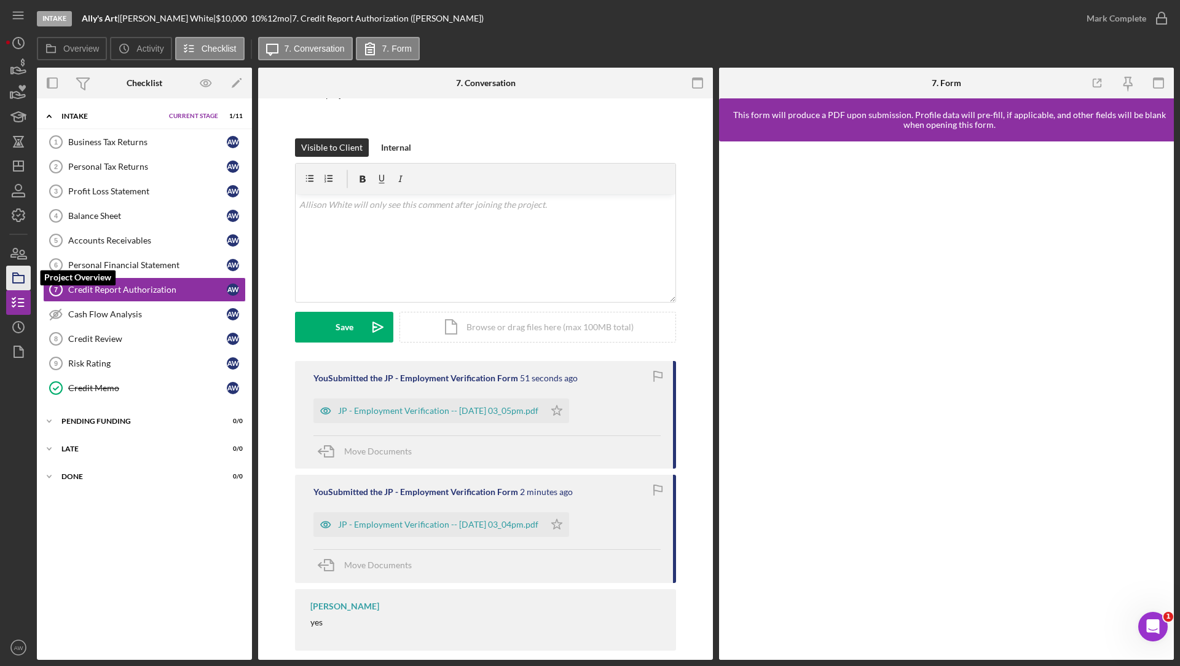
click at [15, 273] on polygon "button" at bounding box center [16, 274] width 6 height 2
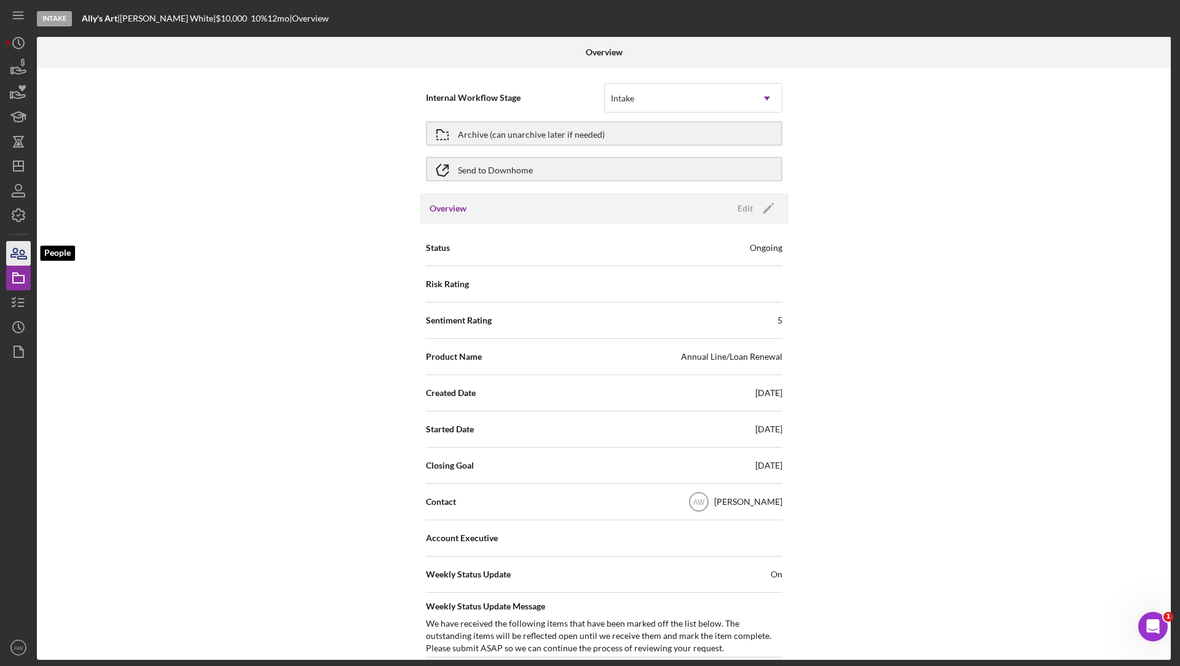
click at [23, 259] on icon "button" at bounding box center [22, 254] width 9 height 9
